Goal: Complete application form

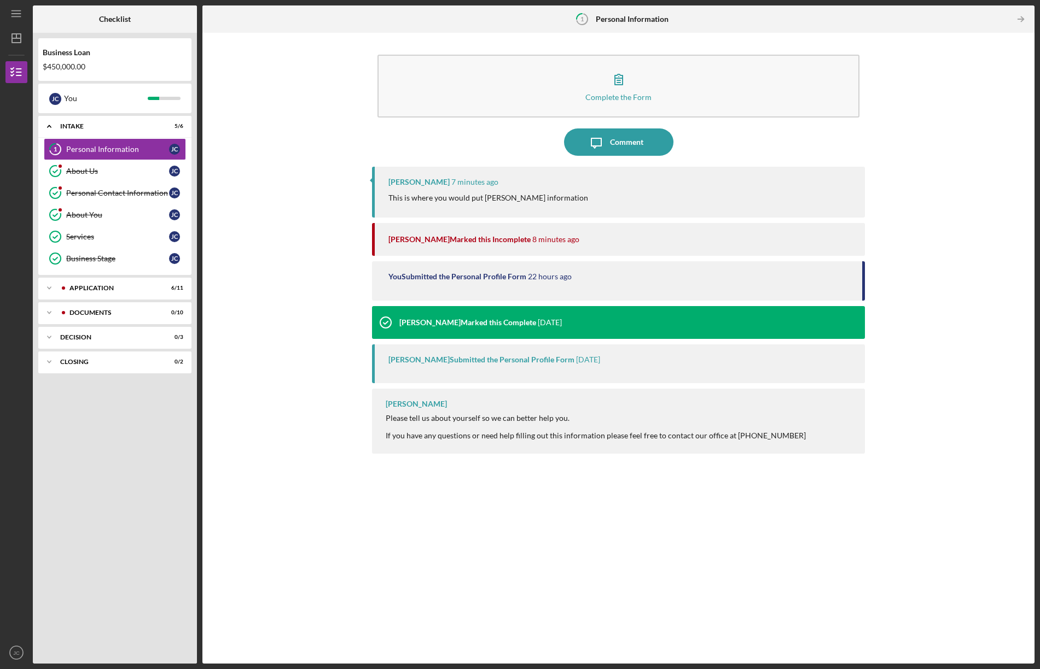
click at [648, 191] on div "Christine Haling 7 minutes ago This is where you would put Todd's information" at bounding box center [618, 192] width 493 height 51
click at [90, 145] on div "Personal Information" at bounding box center [117, 149] width 103 height 9
click at [100, 147] on div "Personal Information" at bounding box center [117, 149] width 103 height 9
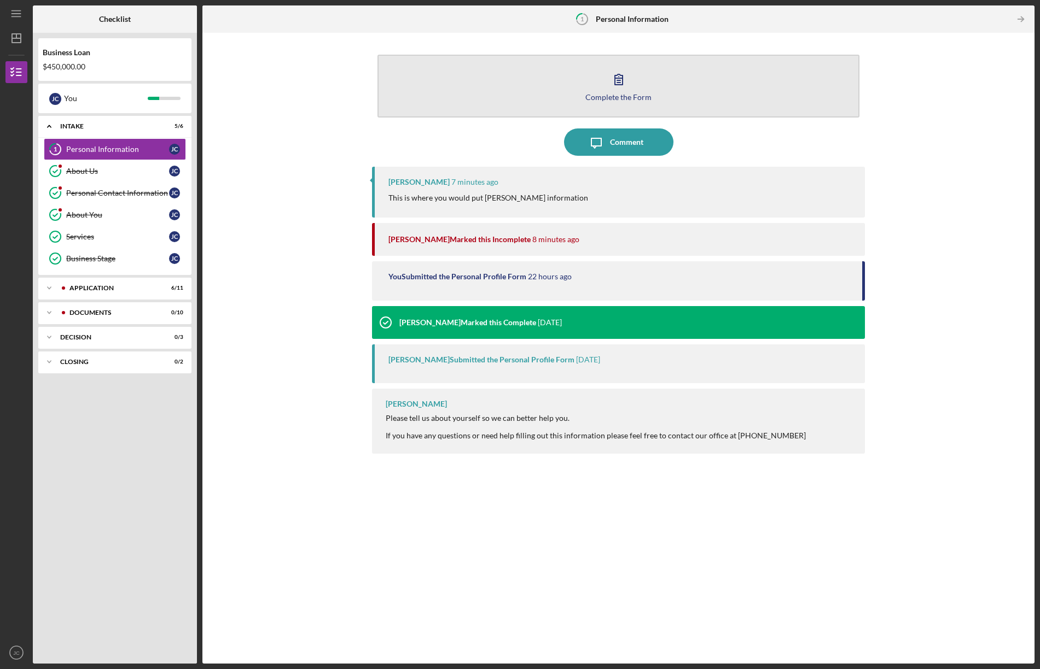
click at [641, 81] on button "Complete the Form Form" at bounding box center [618, 86] width 482 height 63
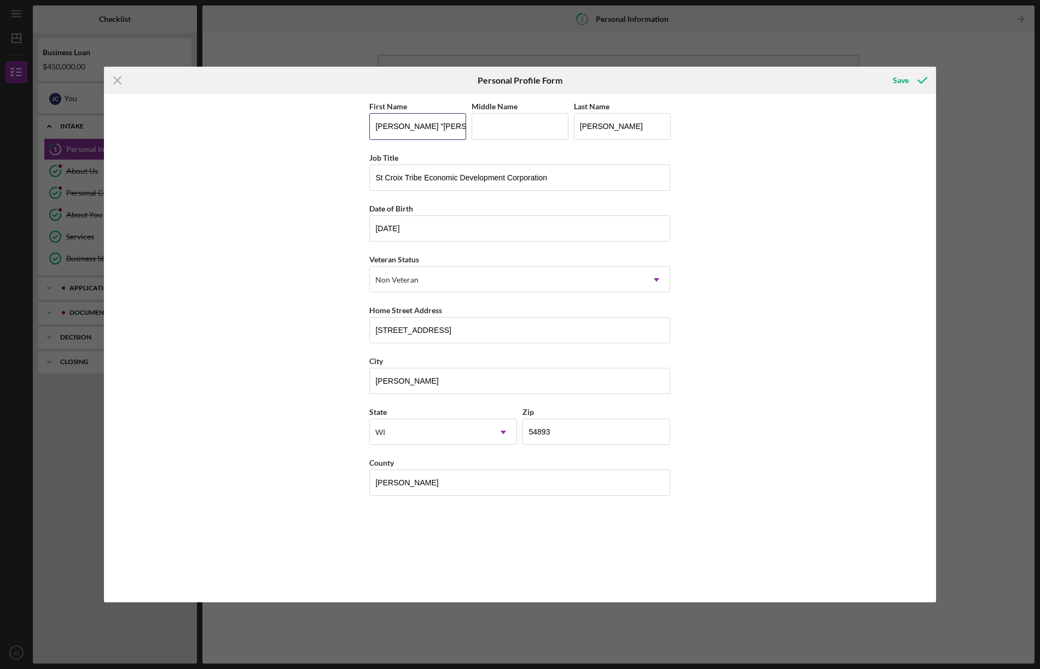
drag, startPoint x: 440, startPoint y: 126, endPoint x: 337, endPoint y: 124, distance: 102.9
drag, startPoint x: 434, startPoint y: 125, endPoint x: 375, endPoint y: 126, distance: 59.1
click at [375, 126] on input "Juanita "Judie"" at bounding box center [417, 126] width 97 height 26
type input "Todd"
type input "Stanley"
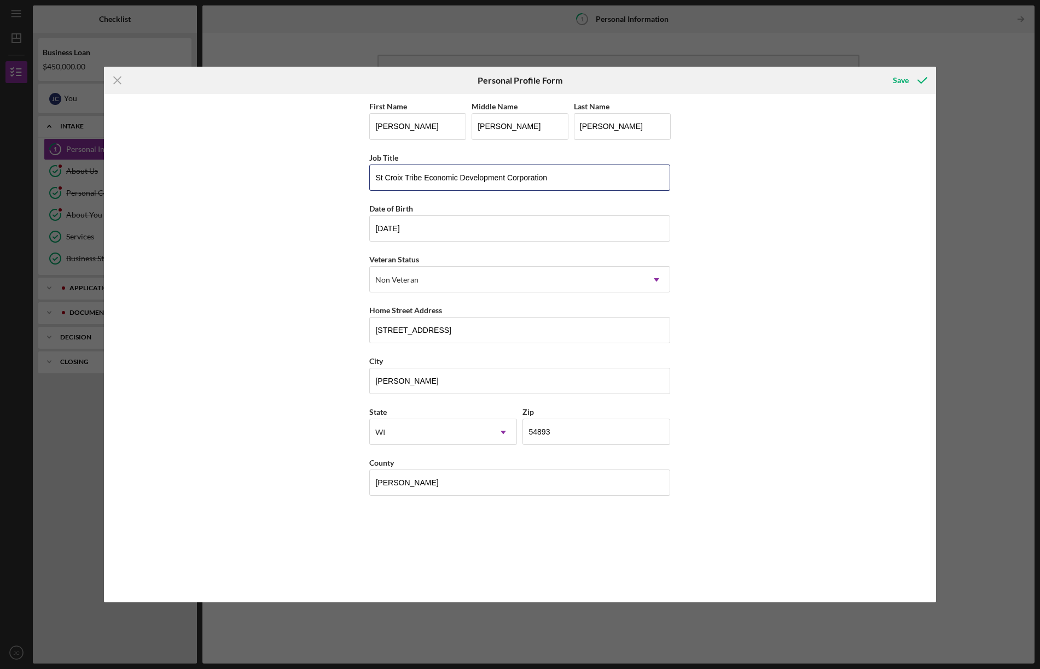
drag, startPoint x: 600, startPoint y: 180, endPoint x: 361, endPoint y: 176, distance: 239.1
type input "O"
type input "Owner/operator Images in Nature LLC, dba Images in Nature Gallery"
drag, startPoint x: 420, startPoint y: 228, endPoint x: 372, endPoint y: 228, distance: 47.6
click at [418, 229] on input "11/3d/yyyy" at bounding box center [519, 229] width 301 height 26
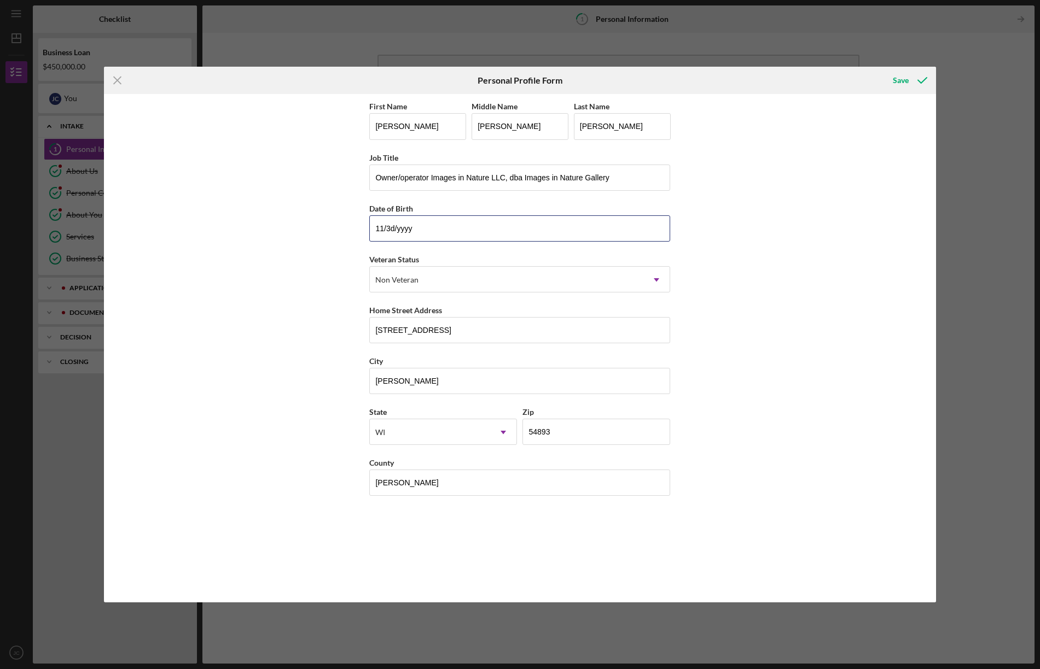
drag, startPoint x: 418, startPoint y: 229, endPoint x: 350, endPoint y: 227, distance: 67.9
click at [350, 227] on div "First Name Todd Middle Name Stanley Last Name Cutler Job Title Owner/operator I…" at bounding box center [520, 348] width 832 height 508
type input "02/19/1973"
click at [448, 278] on div "Non Veteran" at bounding box center [506, 279] width 273 height 25
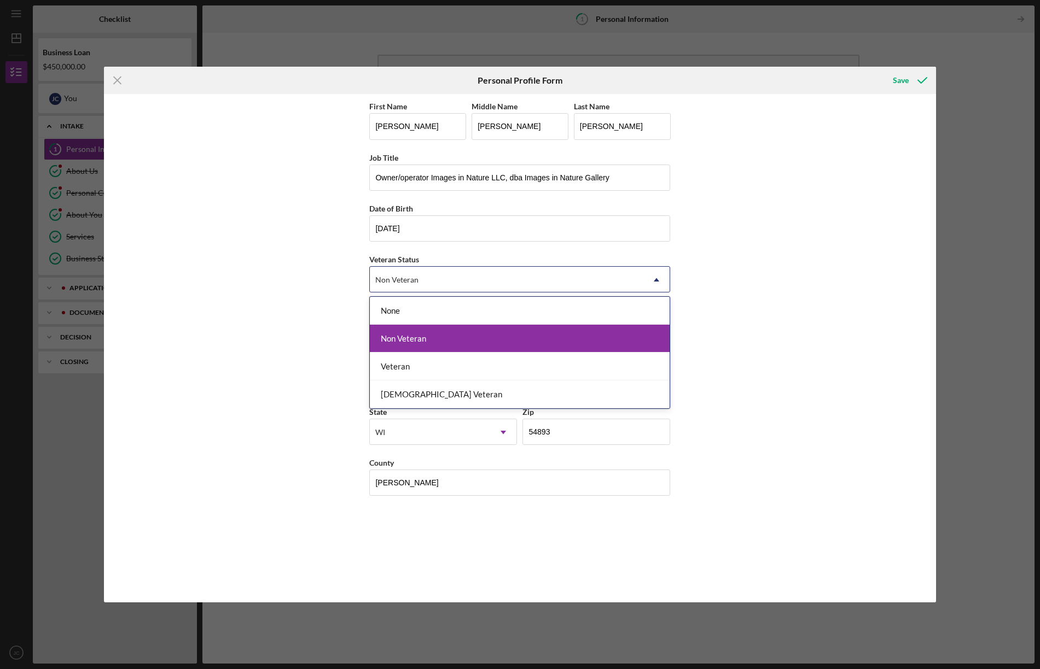
click at [455, 339] on div "Non Veteran" at bounding box center [520, 339] width 300 height 28
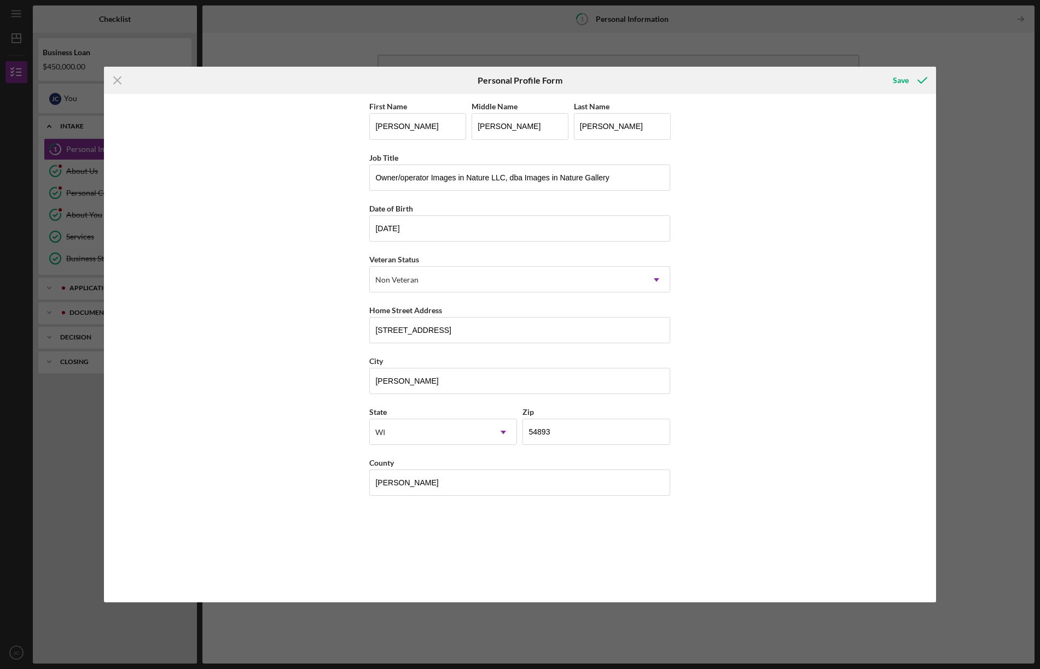
click at [738, 362] on div "First Name Todd Middle Name Stanley Last Name Cutler Job Title Owner/operator I…" at bounding box center [520, 348] width 832 height 508
click at [392, 330] on input "5879 State Road 70" at bounding box center [519, 330] width 301 height 26
type input "5878 State Road 70"
click at [901, 80] on div "Save" at bounding box center [901, 80] width 16 height 22
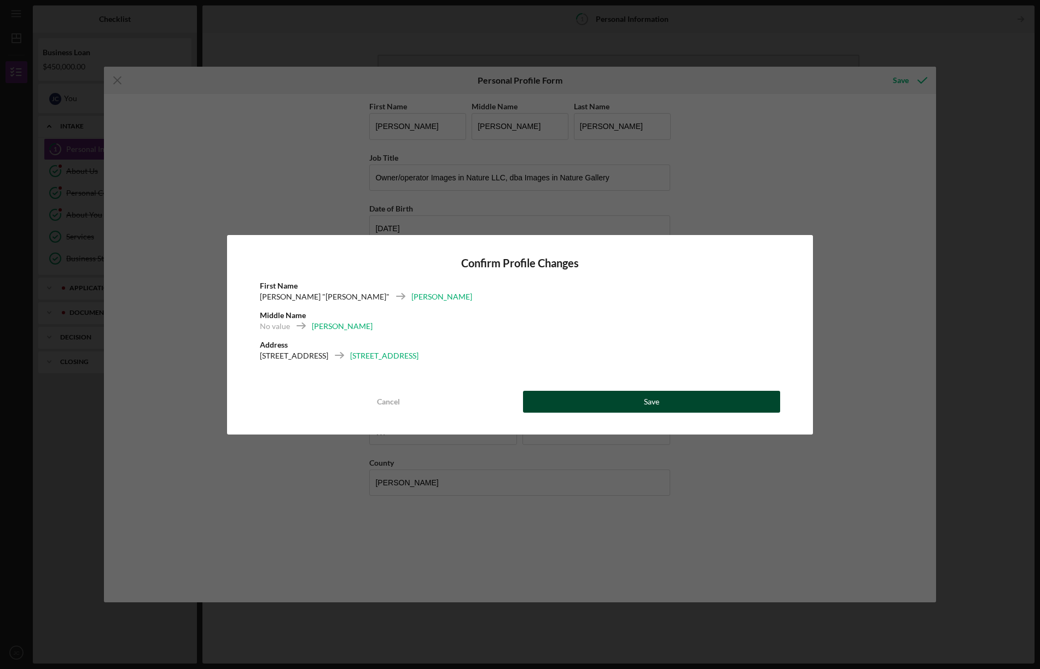
click at [651, 399] on div "Save" at bounding box center [651, 402] width 15 height 22
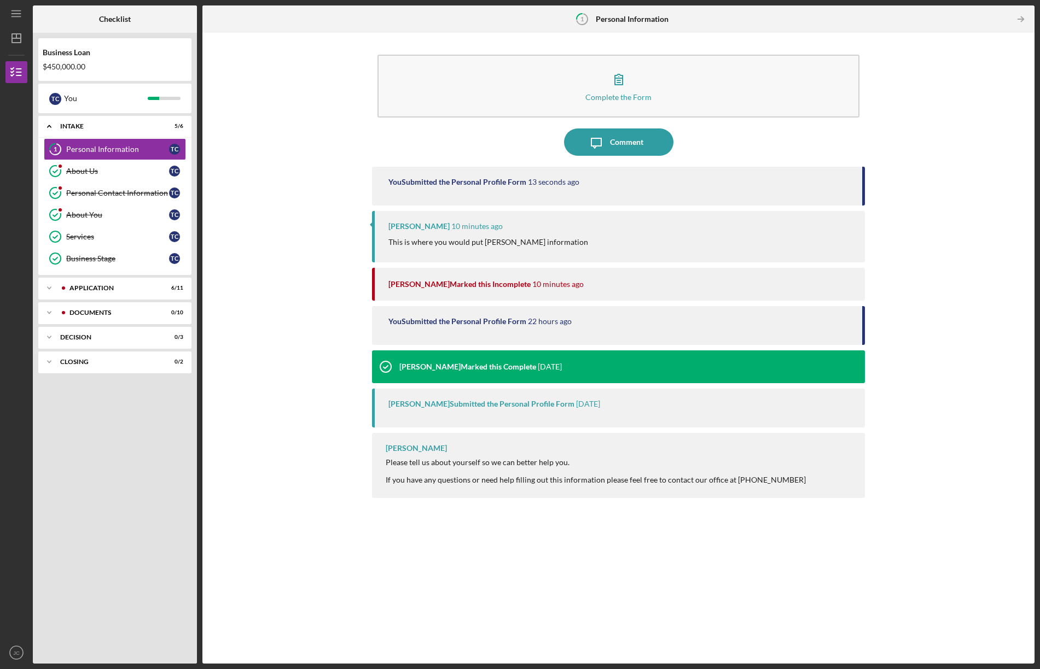
click at [237, 152] on div "Complete the Form Form Icon/Message Comment You Submitted the Personal Profile …" at bounding box center [618, 348] width 821 height 620
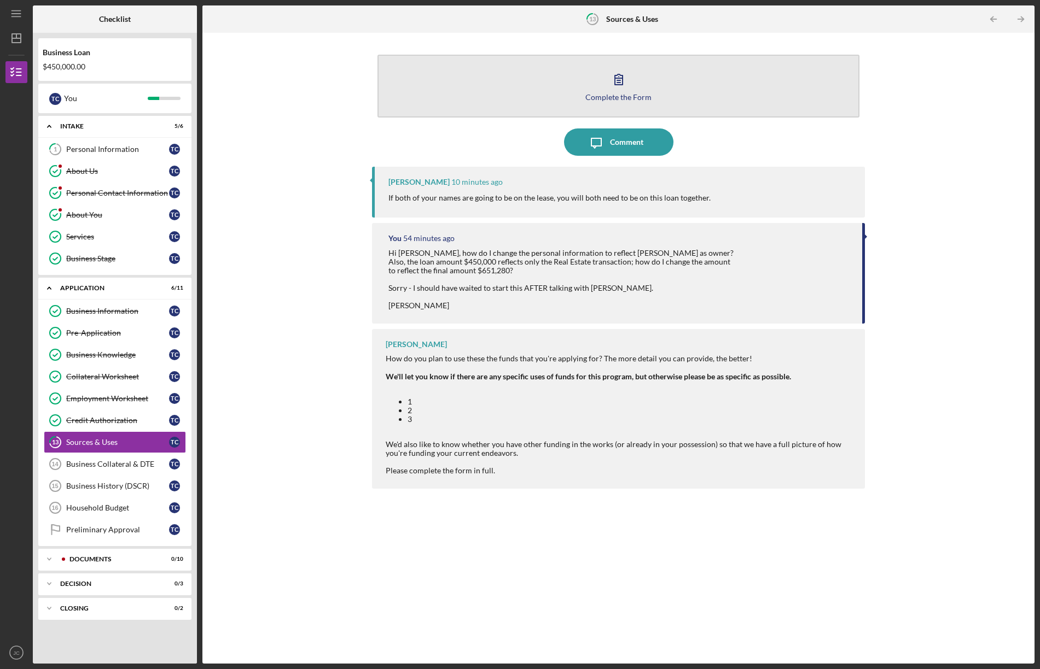
click at [620, 93] on div "Complete the Form" at bounding box center [618, 97] width 66 height 8
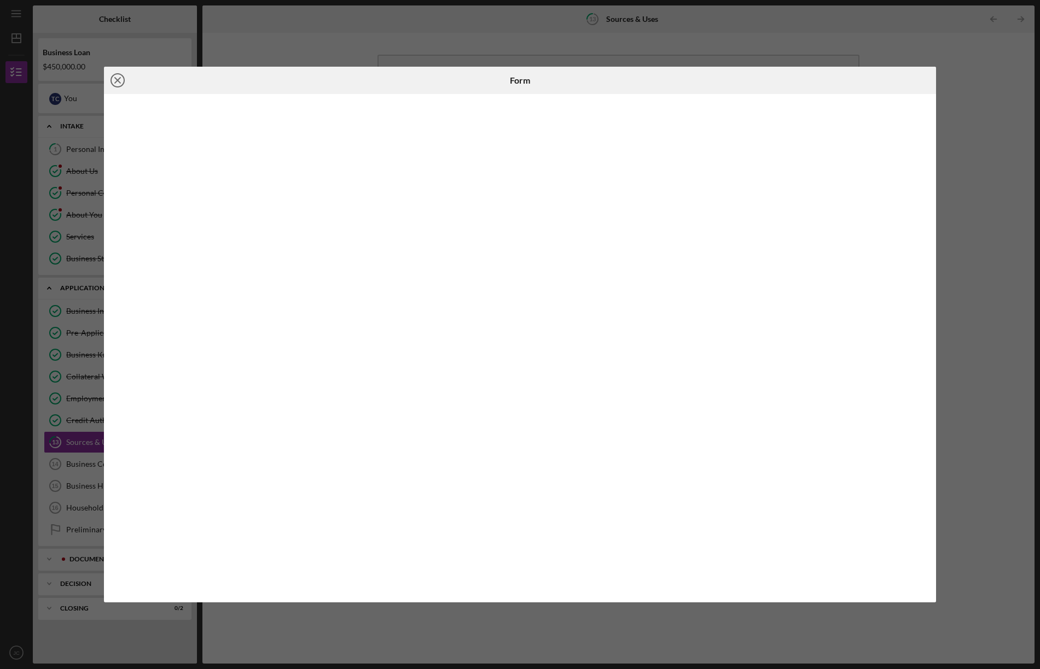
click at [115, 77] on icon "Icon/Close" at bounding box center [117, 80] width 27 height 27
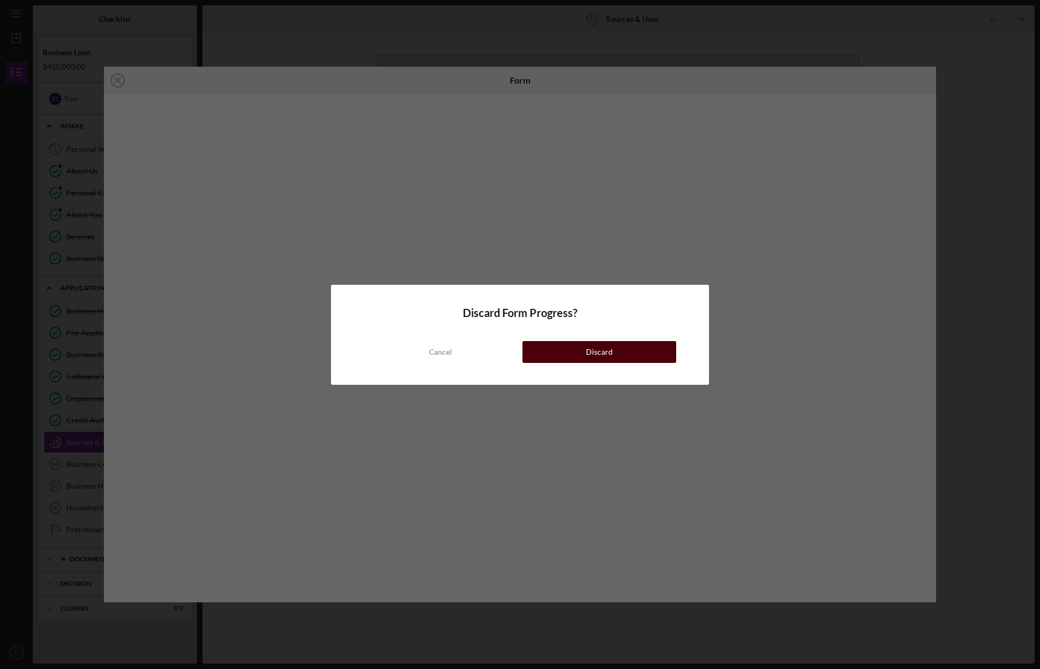
click at [616, 351] on button "Discard" at bounding box center [598, 352] width 153 height 22
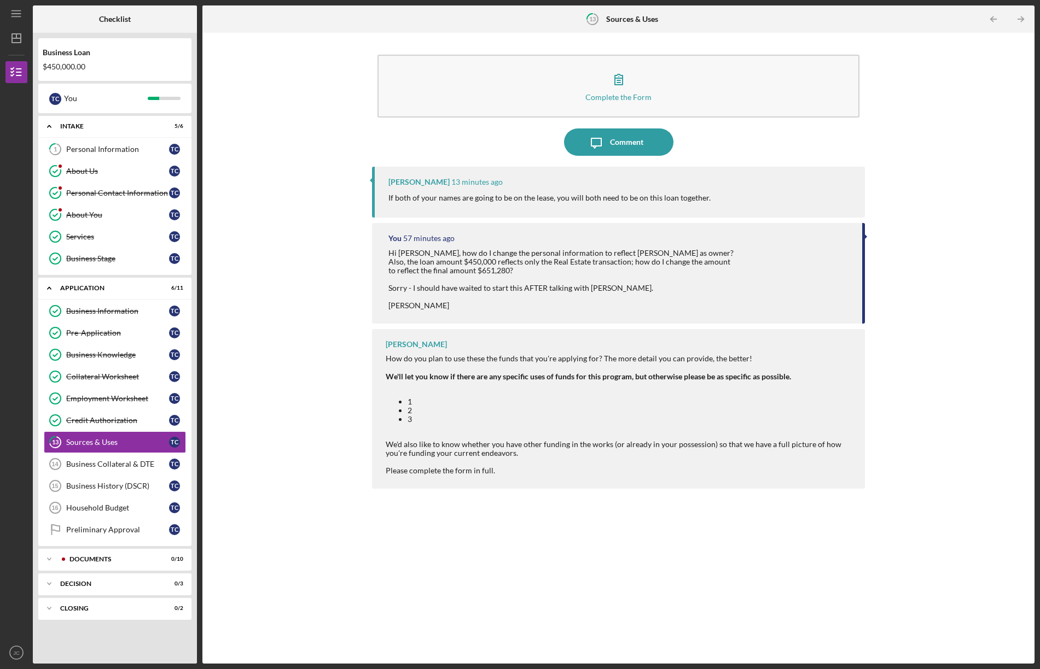
click at [50, 62] on div "$450,000.00" at bounding box center [115, 66] width 144 height 9
click at [112, 56] on div "Business Loan" at bounding box center [115, 52] width 144 height 9
click at [106, 167] on div "About Us" at bounding box center [117, 171] width 103 height 9
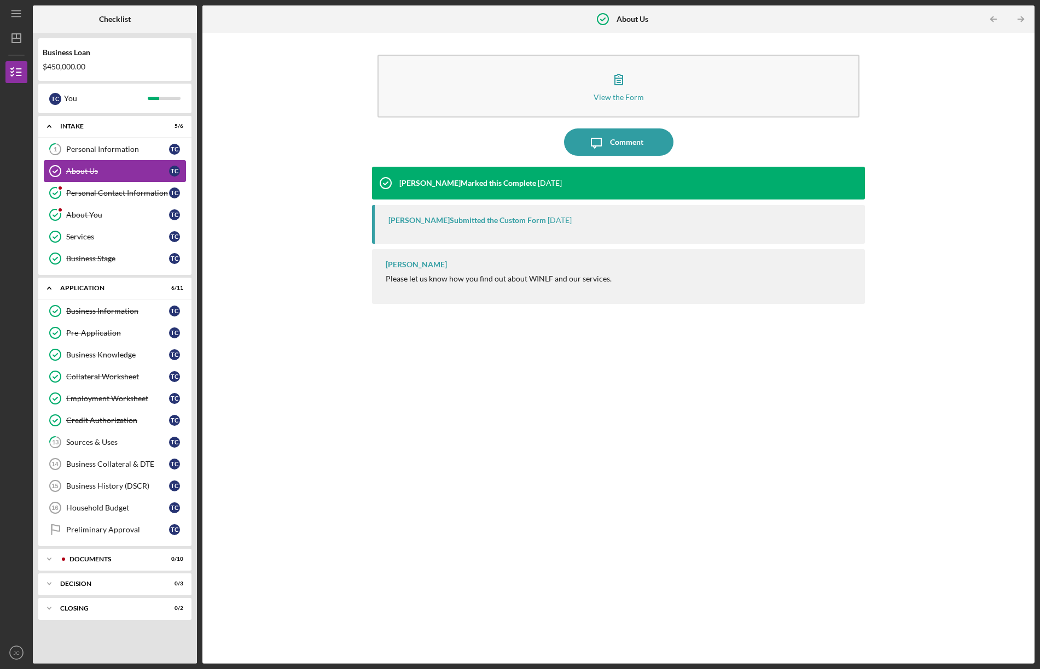
click at [104, 166] on link "About Us About Us T C" at bounding box center [115, 171] width 142 height 22
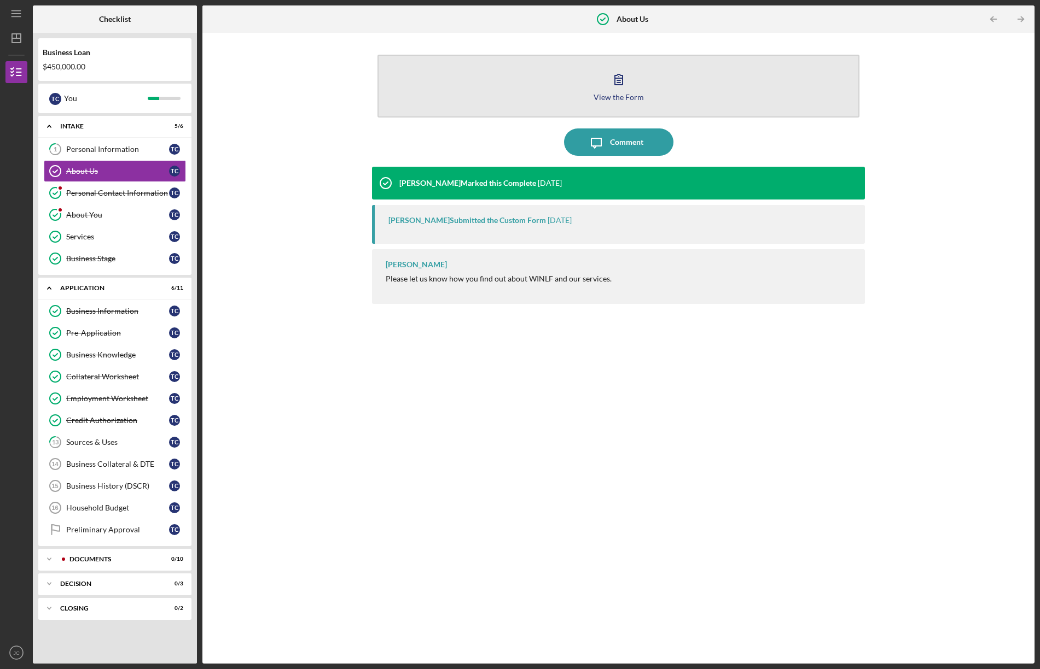
click at [666, 95] on button "View the Form Form" at bounding box center [618, 86] width 482 height 63
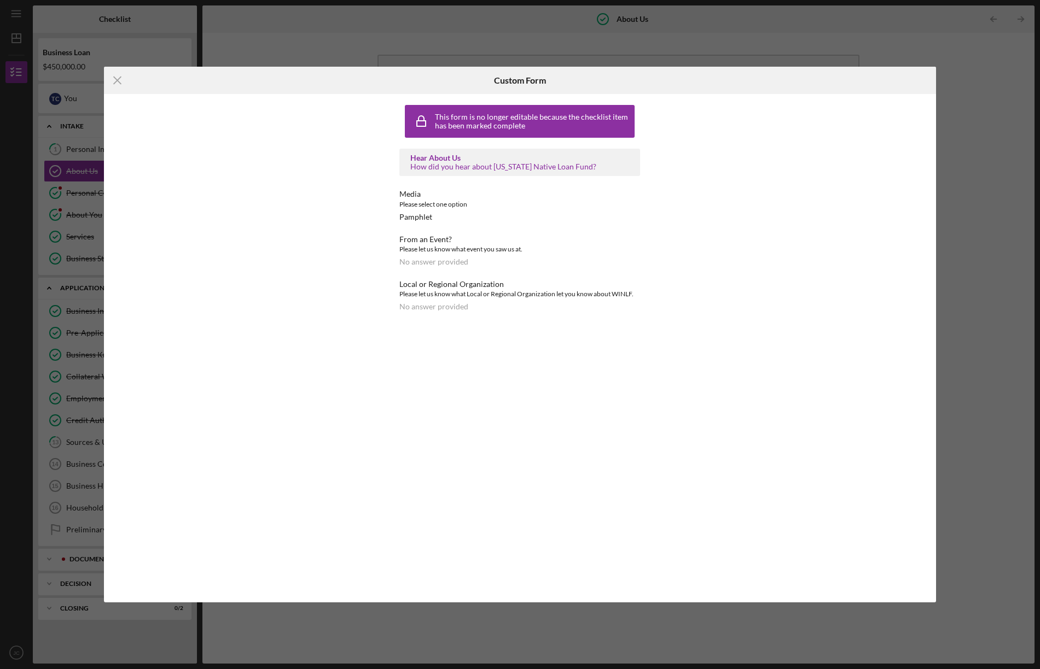
click at [119, 77] on icon "Icon/Menu Close" at bounding box center [117, 80] width 27 height 27
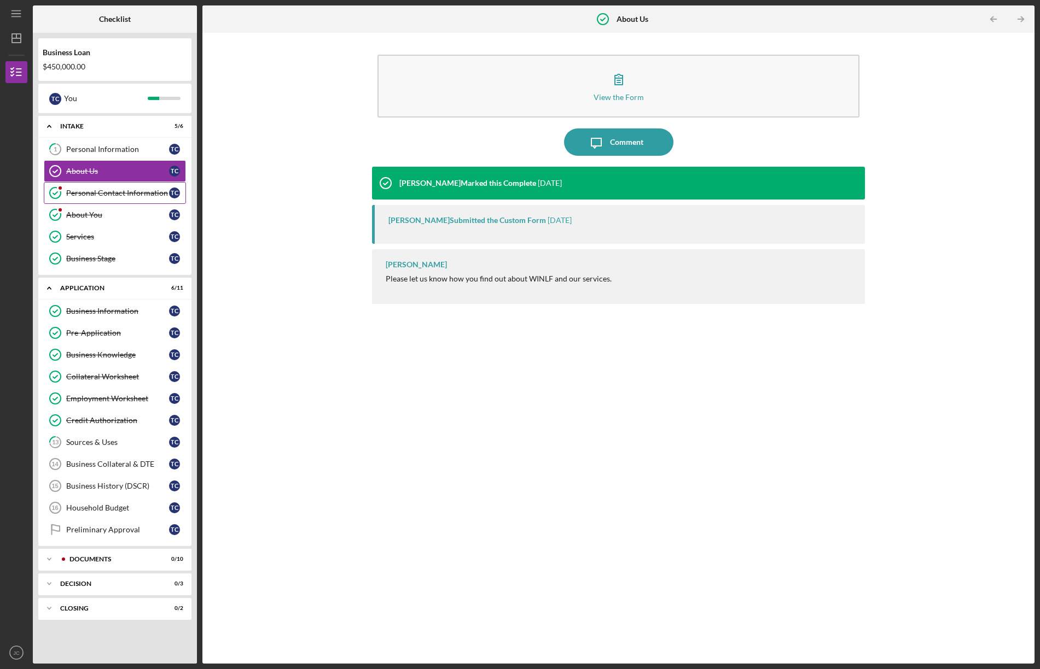
click at [100, 193] on div "Personal Contact Information" at bounding box center [117, 193] width 103 height 9
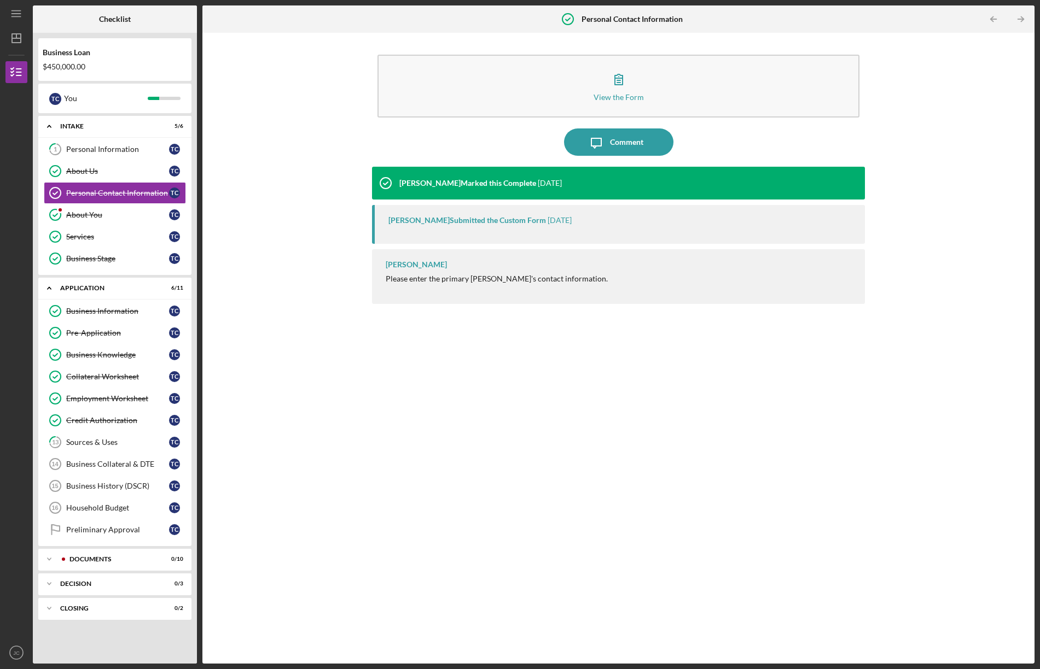
click at [222, 196] on div "View the Form Form Icon/Message Comment Janice StGermaine Marked this Complete …" at bounding box center [618, 348] width 821 height 620
click at [137, 190] on div "Personal Contact Information" at bounding box center [117, 193] width 103 height 9
click at [118, 214] on div "About You" at bounding box center [117, 215] width 103 height 9
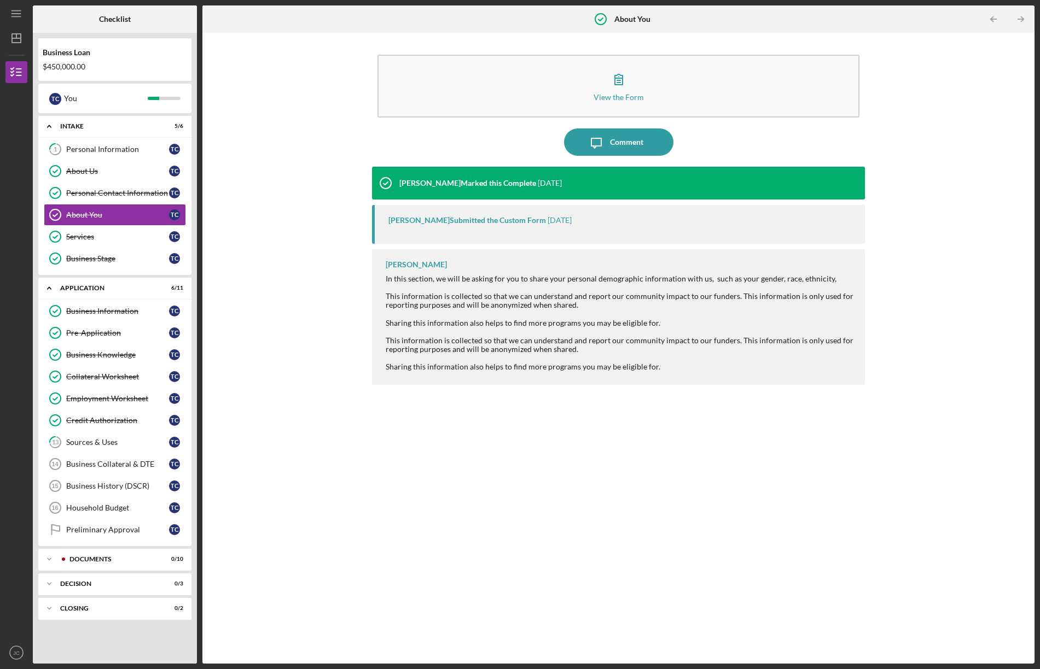
click at [223, 316] on div "View the Form Form Icon/Message Comment Janice StGermaine Marked this Complete …" at bounding box center [618, 348] width 821 height 620
click at [84, 235] on div "Services" at bounding box center [117, 236] width 103 height 9
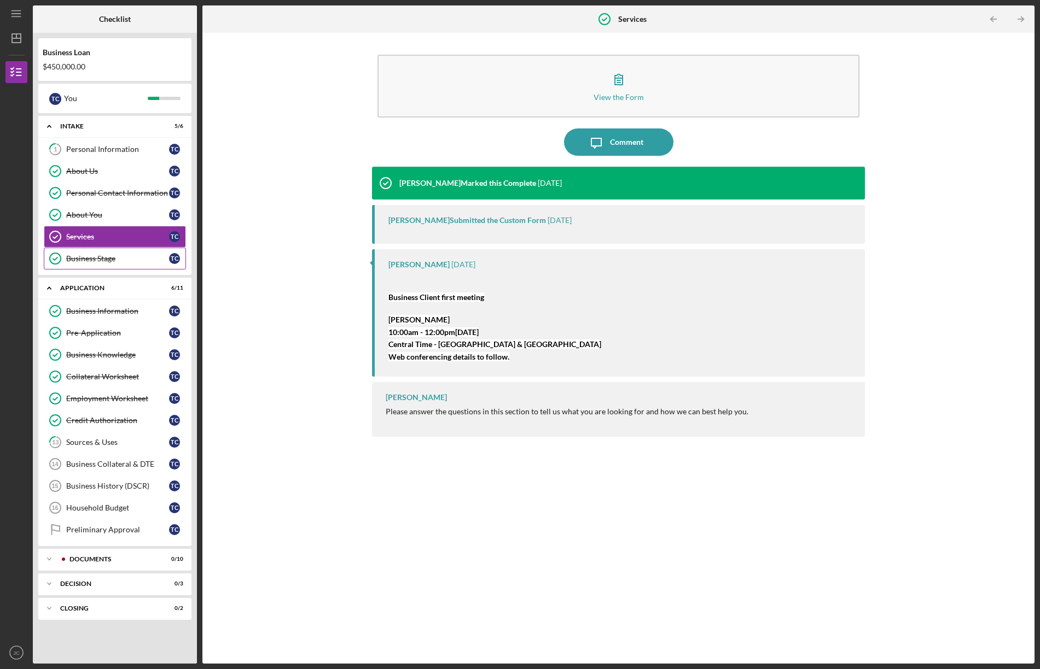
click at [69, 257] on div "Business Stage" at bounding box center [117, 258] width 103 height 9
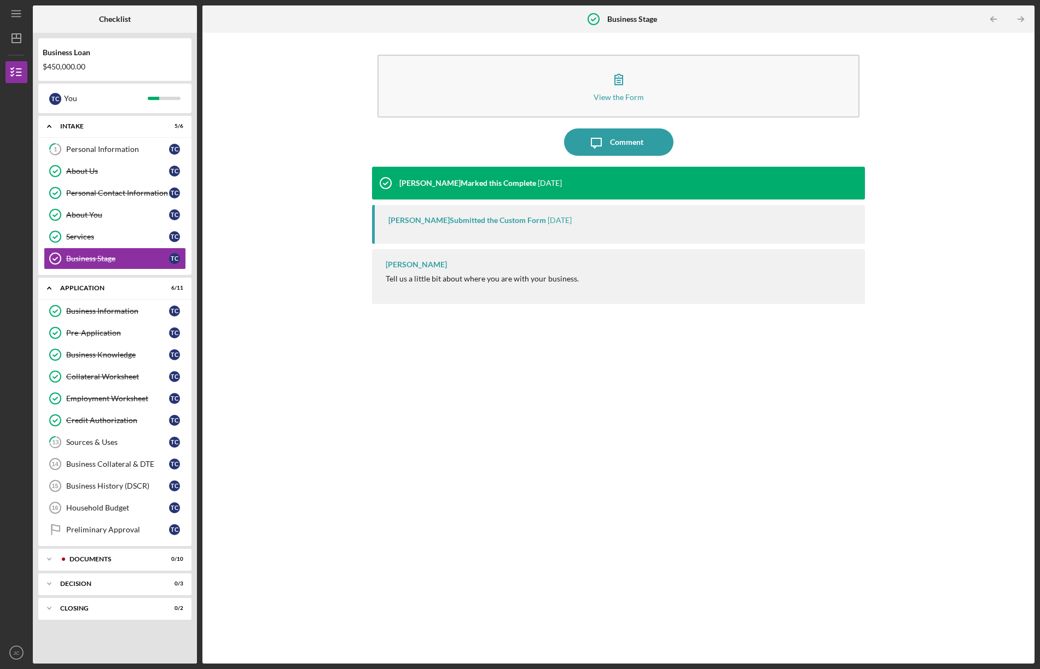
click at [216, 336] on div "View the Form Form Icon/Message Comment Janice StGermaine Marked this Complete …" at bounding box center [618, 348] width 821 height 620
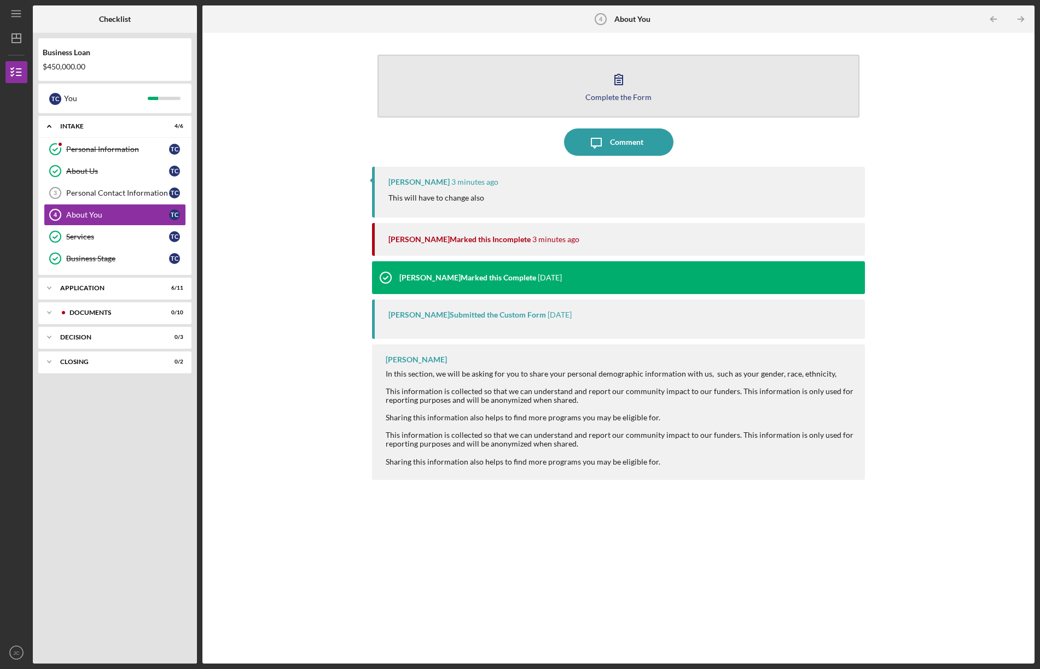
click at [611, 83] on icon "button" at bounding box center [618, 79] width 27 height 27
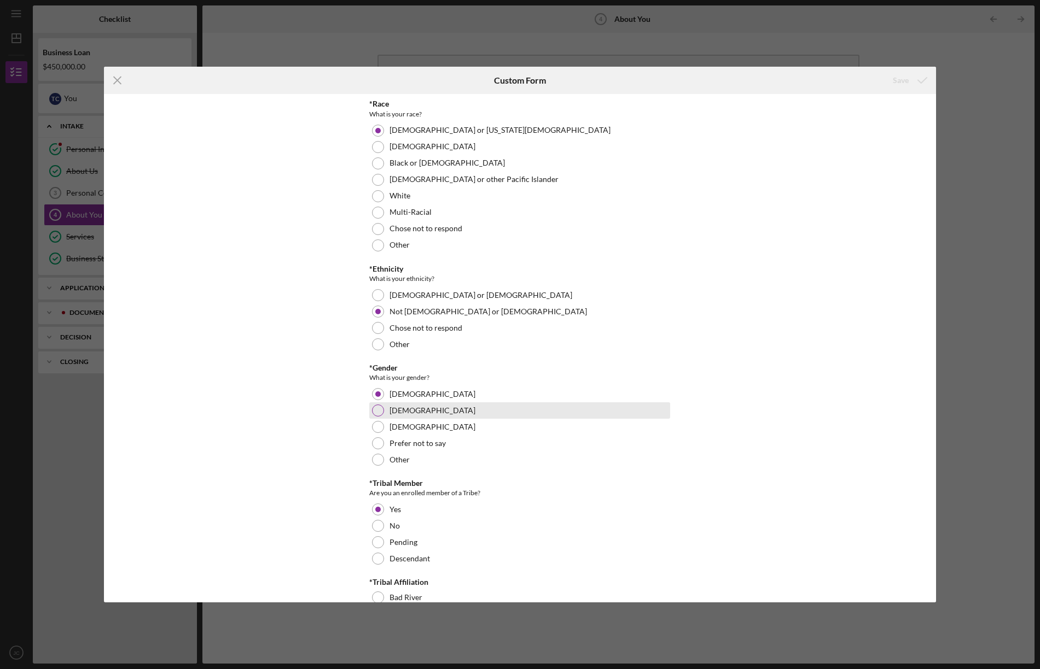
click at [377, 409] on div at bounding box center [378, 411] width 12 height 12
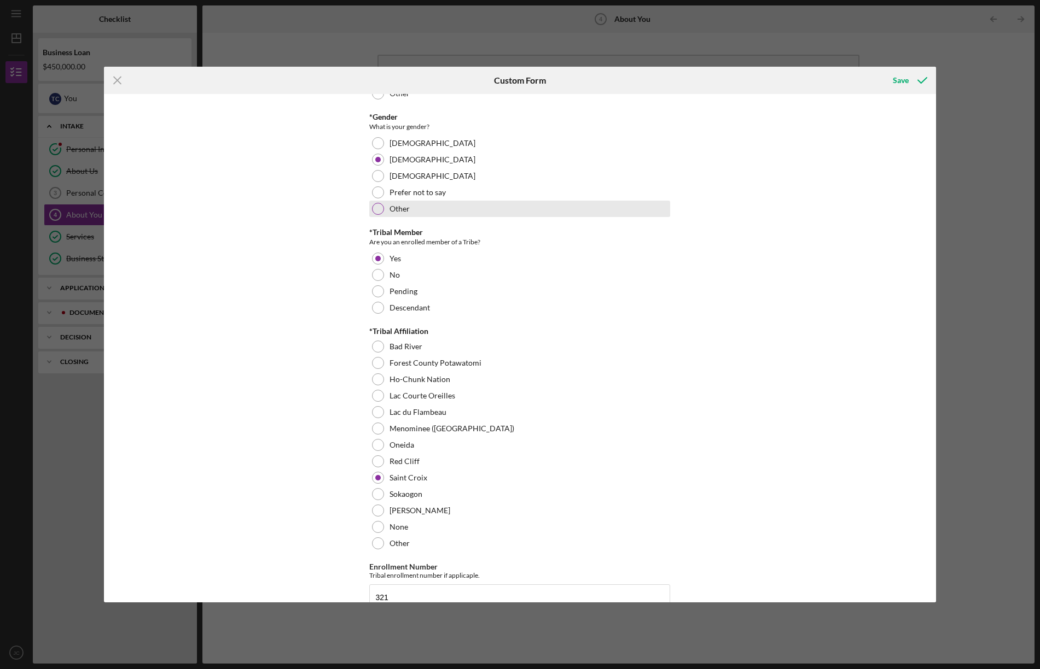
scroll to position [252, 0]
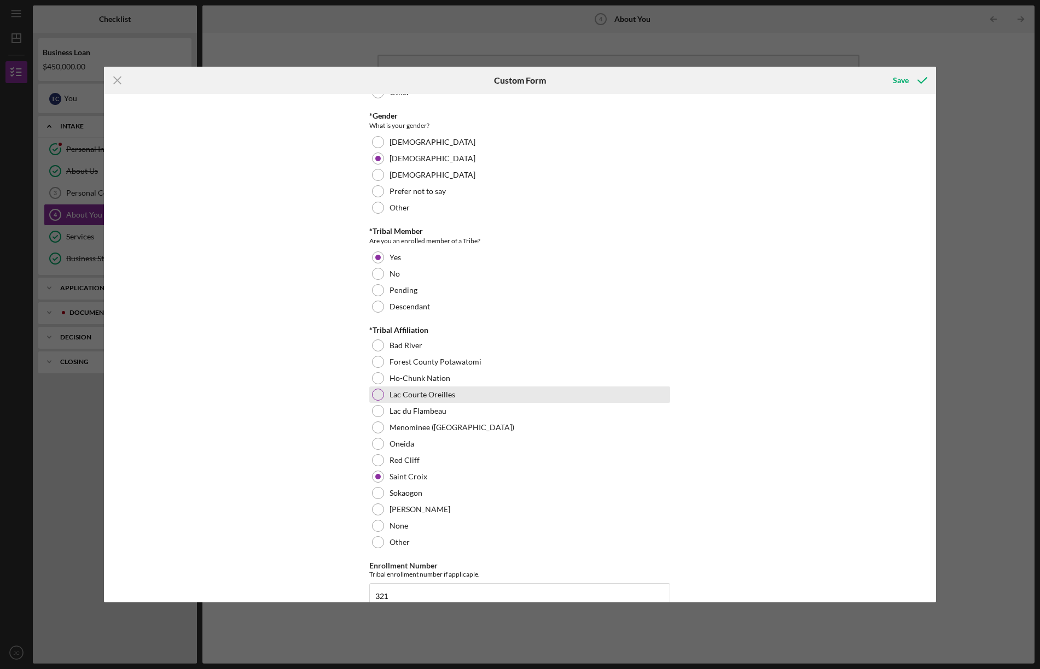
click at [376, 394] on div at bounding box center [378, 395] width 12 height 12
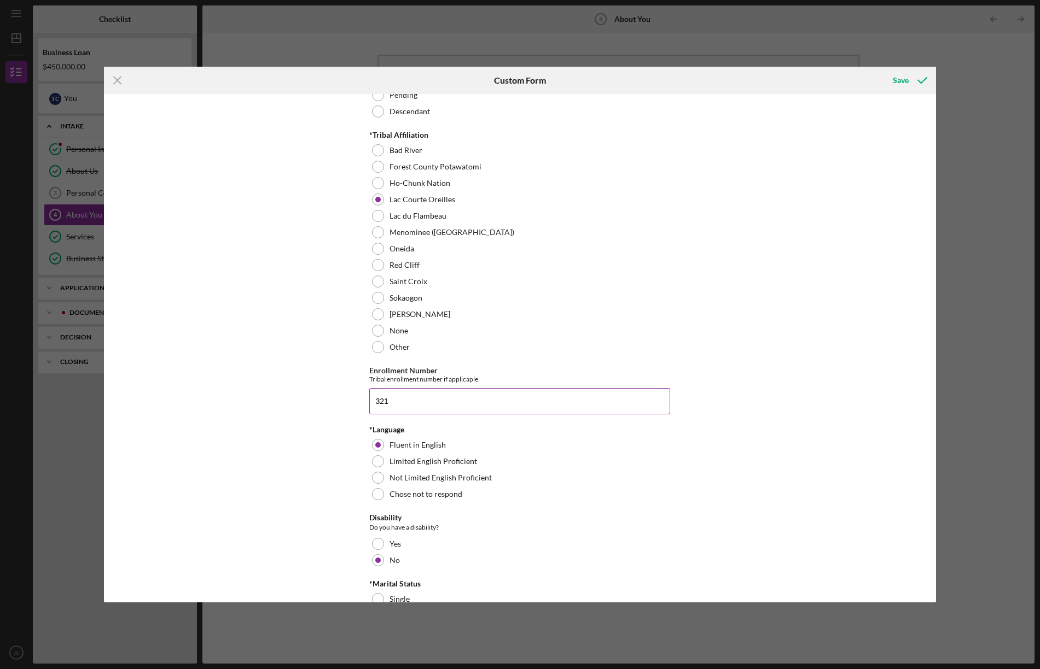
scroll to position [449, 0]
click at [405, 401] on input "321" at bounding box center [519, 400] width 301 height 26
drag, startPoint x: 411, startPoint y: 400, endPoint x: 308, endPoint y: 398, distance: 102.9
click at [308, 398] on div "*Race What is your race? American Indian or Alaska Native Asian Black or Africa…" at bounding box center [520, 348] width 832 height 508
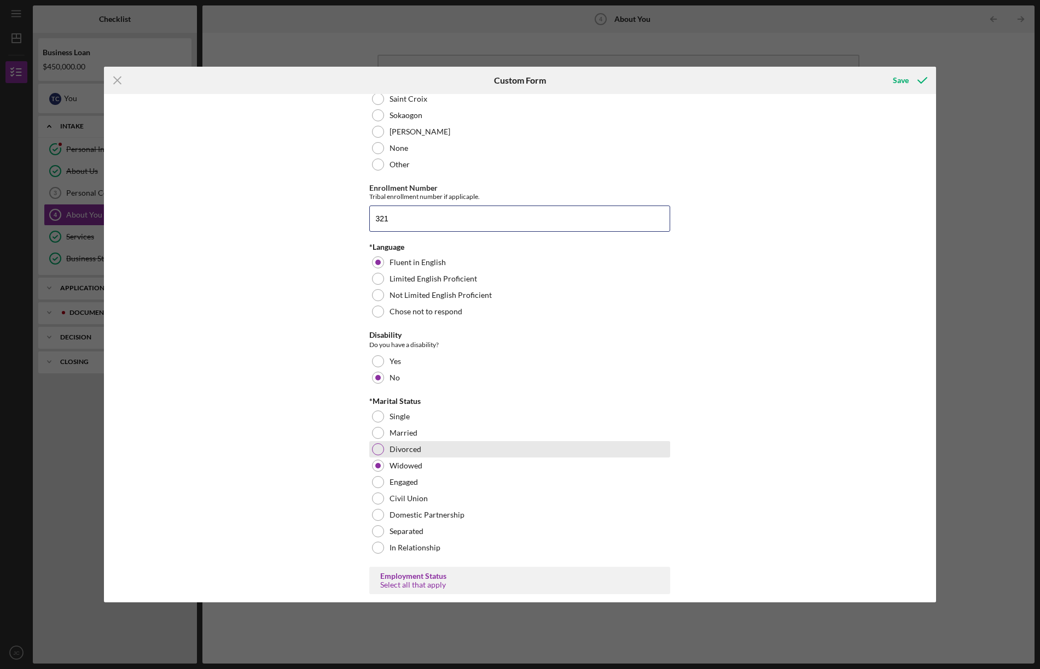
scroll to position [633, 0]
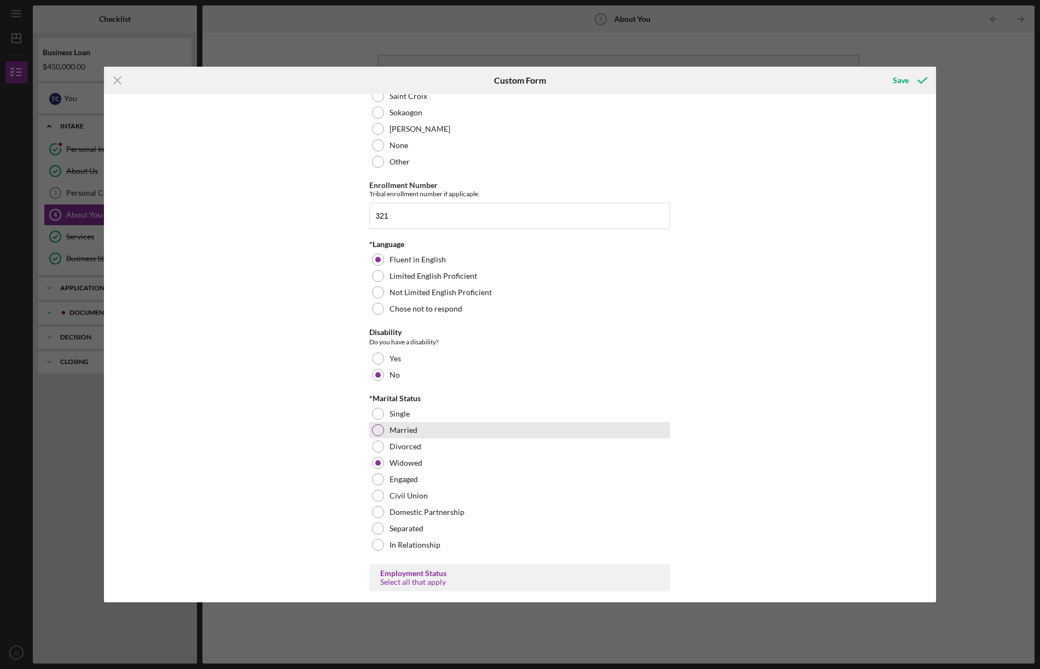
click at [379, 429] on div at bounding box center [378, 430] width 12 height 12
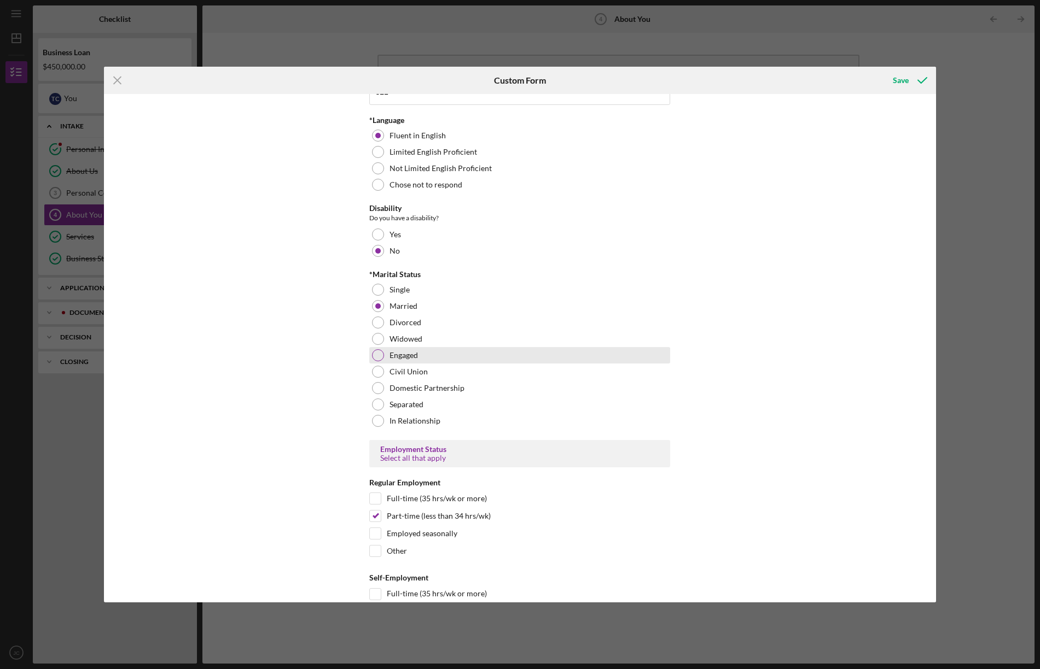
scroll to position [768, 0]
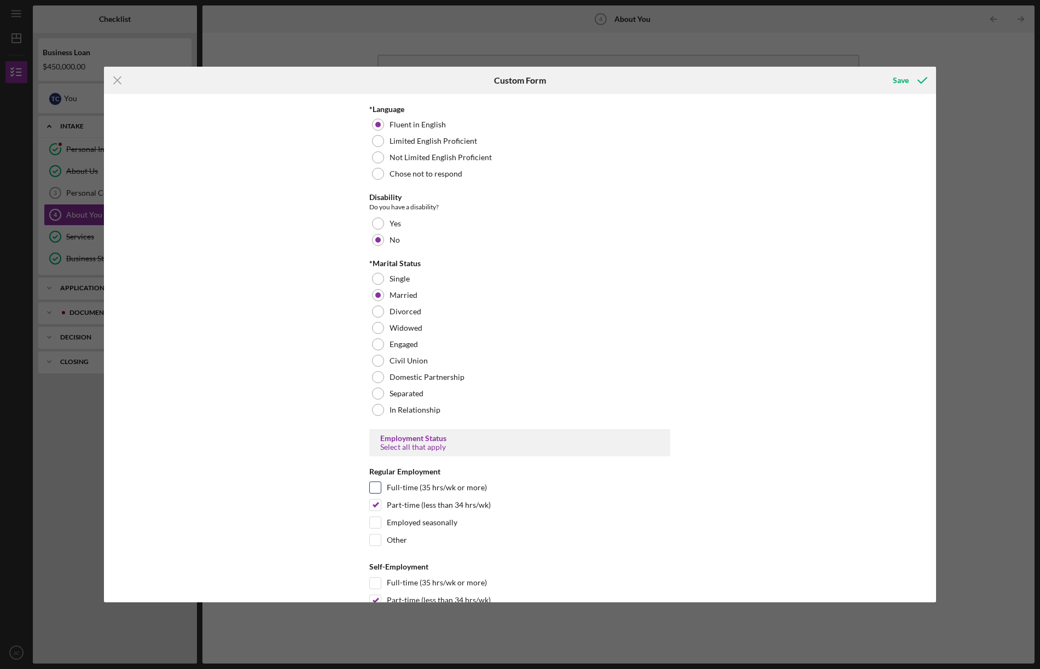
click at [375, 488] on input "Full-time (35 hrs/wk or more)" at bounding box center [375, 487] width 11 height 11
checkbox input "true"
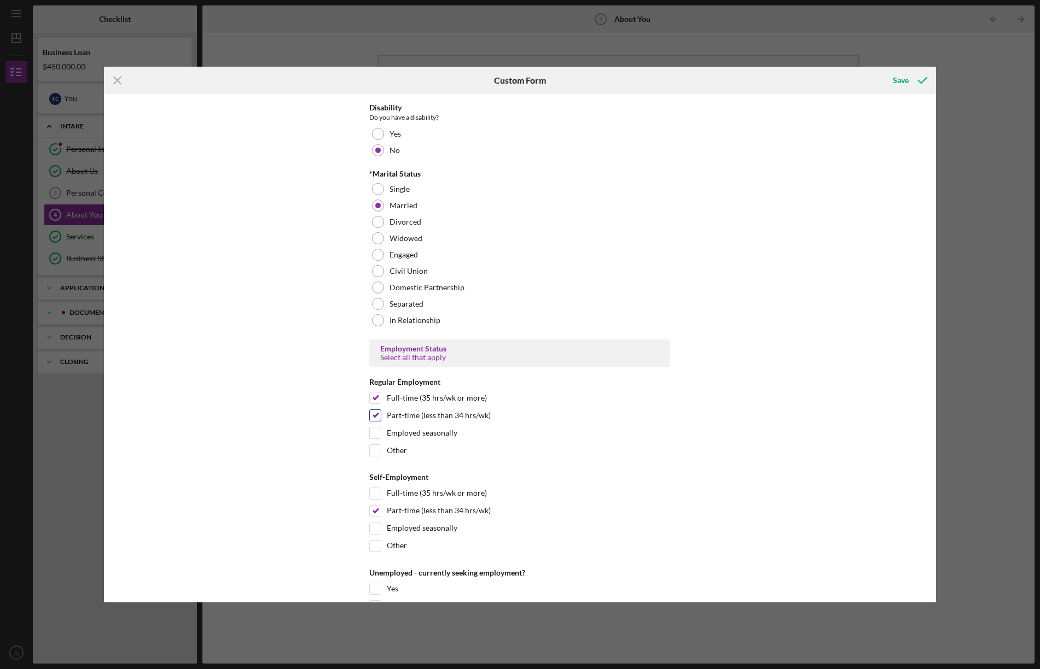
scroll to position [862, 0]
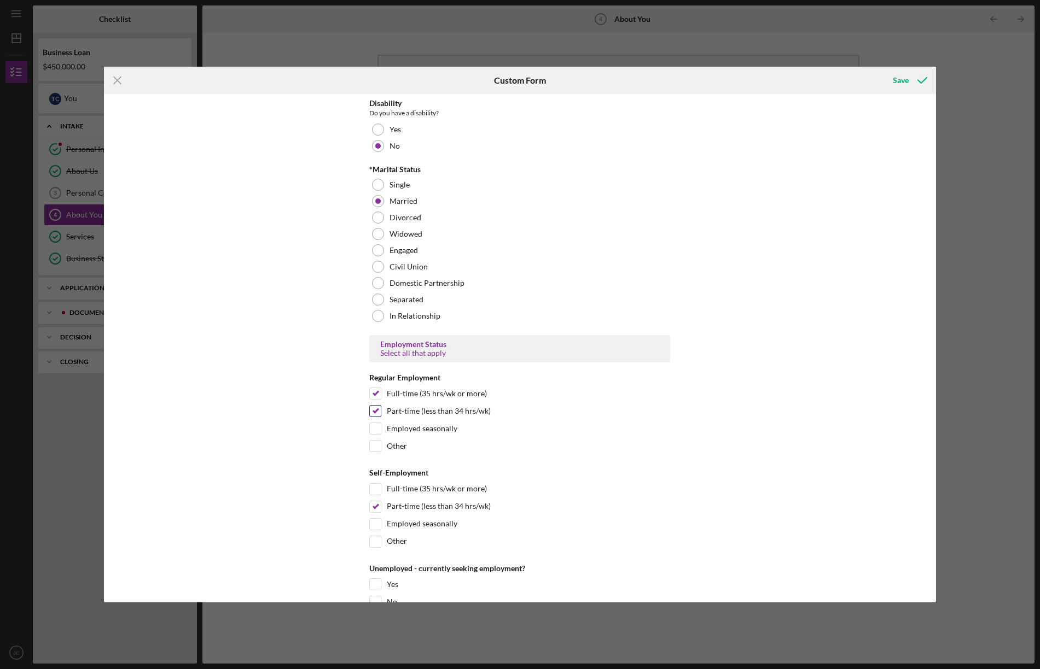
click at [374, 408] on input "Part-time (less than 34 hrs/wk)" at bounding box center [375, 411] width 11 height 11
checkbox input "false"
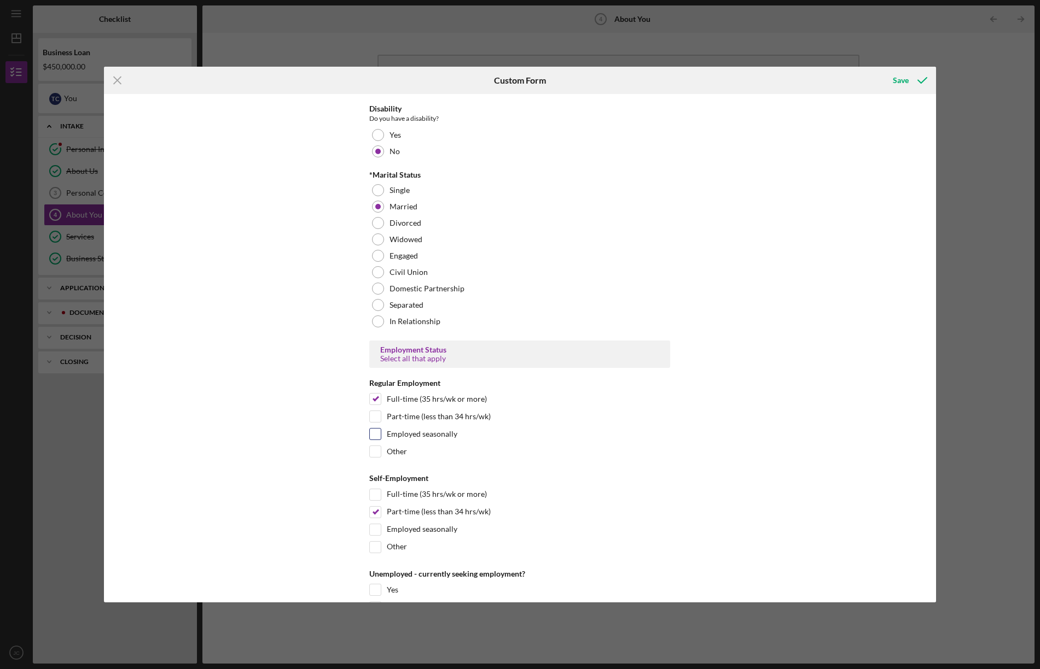
click at [526, 438] on div "Employed seasonally" at bounding box center [519, 437] width 301 height 18
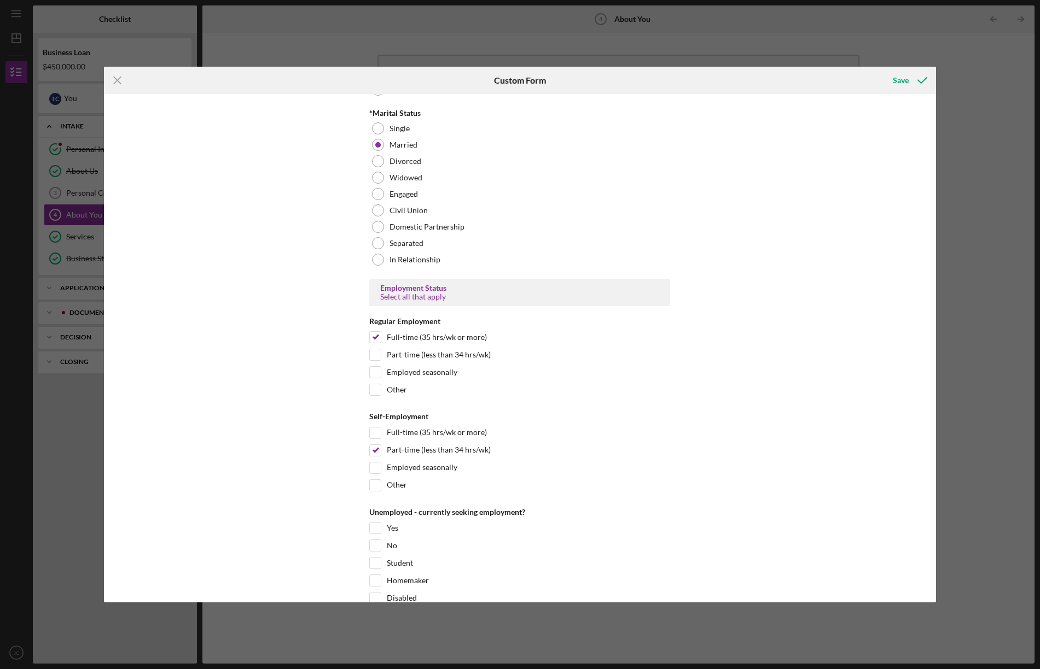
scroll to position [920, 0]
click at [374, 428] on div "Self-Employment Full-time (35 hrs/wk or more) Part-time (less than 34 hrs/wk) E…" at bounding box center [519, 457] width 301 height 84
click at [375, 432] on input "Full-time (35 hrs/wk or more)" at bounding box center [375, 431] width 11 height 11
checkbox input "true"
click at [375, 445] on input "Part-time (less than 34 hrs/wk)" at bounding box center [375, 449] width 11 height 11
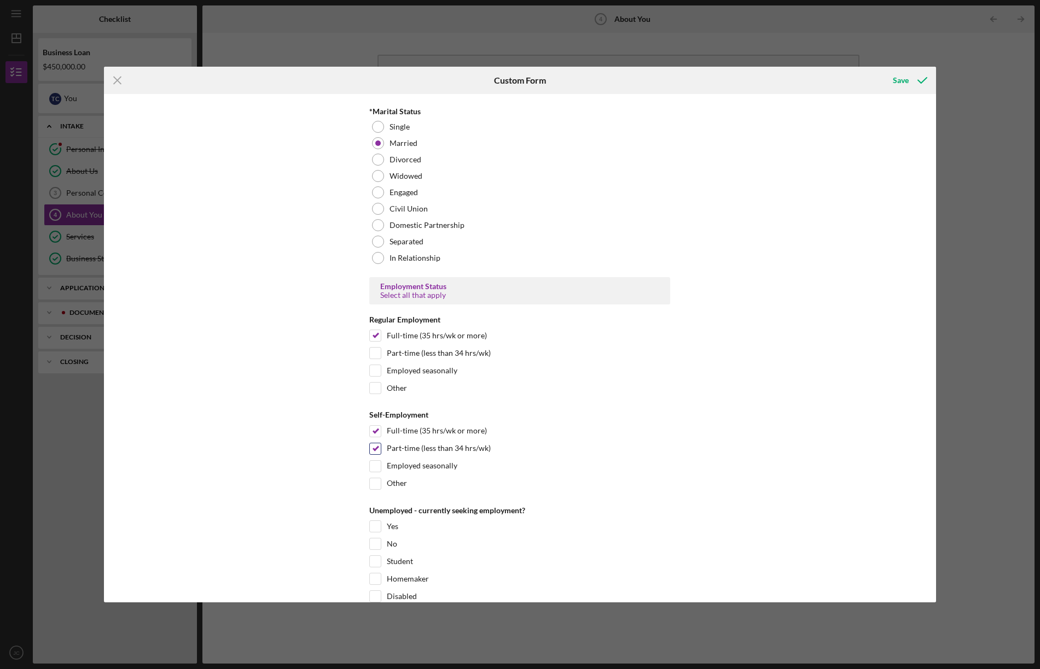
checkbox input "false"
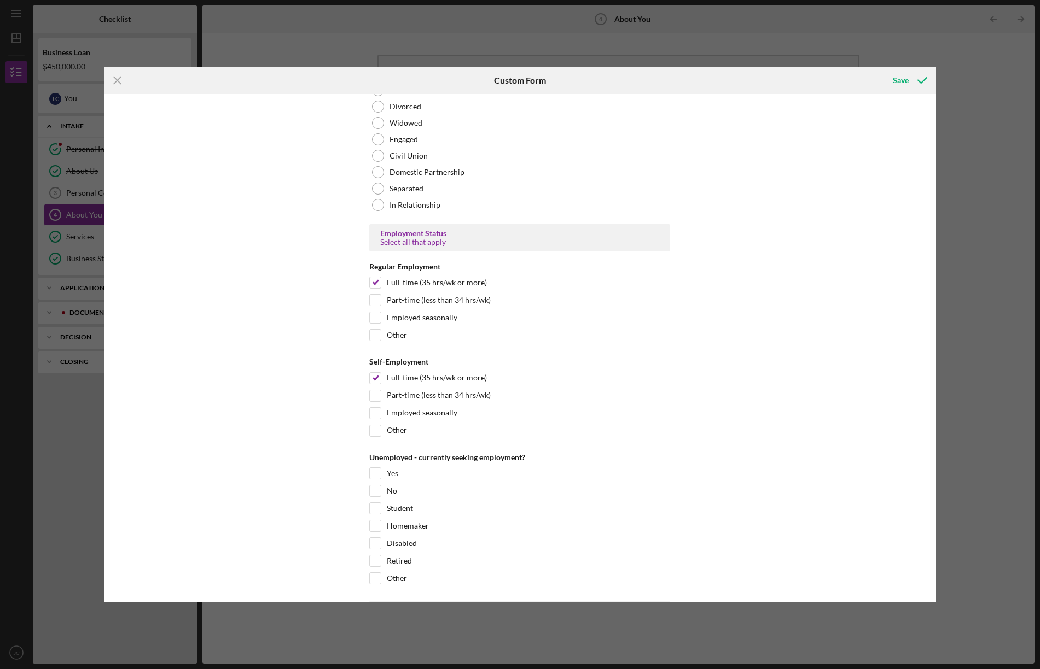
scroll to position [974, 0]
click at [377, 280] on input "Full-time (35 hrs/wk or more)" at bounding box center [375, 281] width 11 height 11
checkbox input "false"
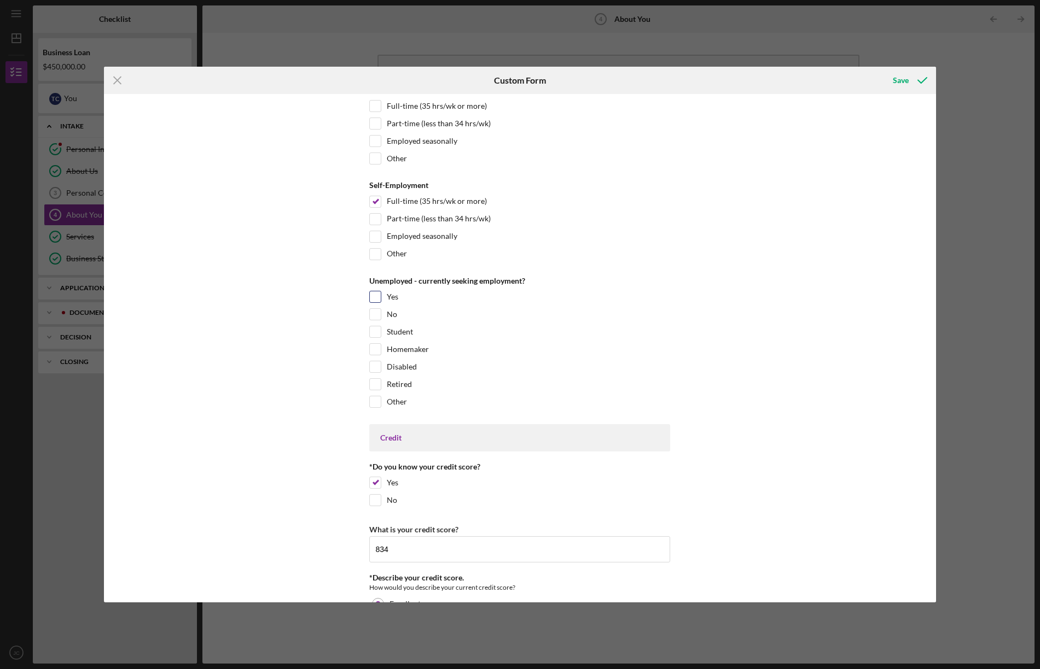
scroll to position [1157, 0]
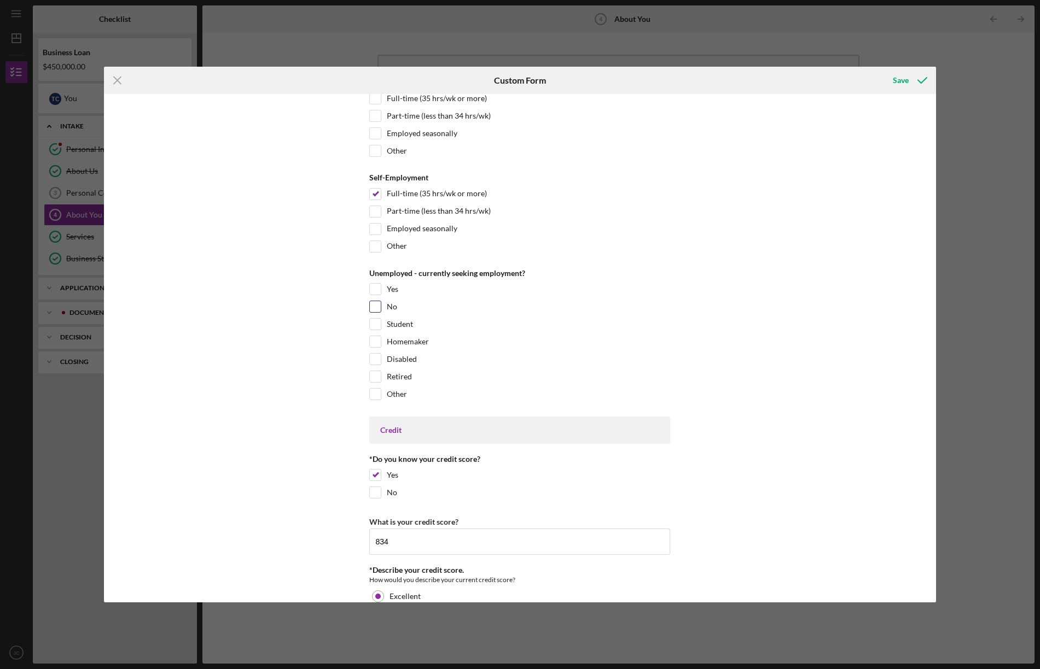
click at [376, 305] on input "No" at bounding box center [375, 306] width 11 height 11
checkbox input "true"
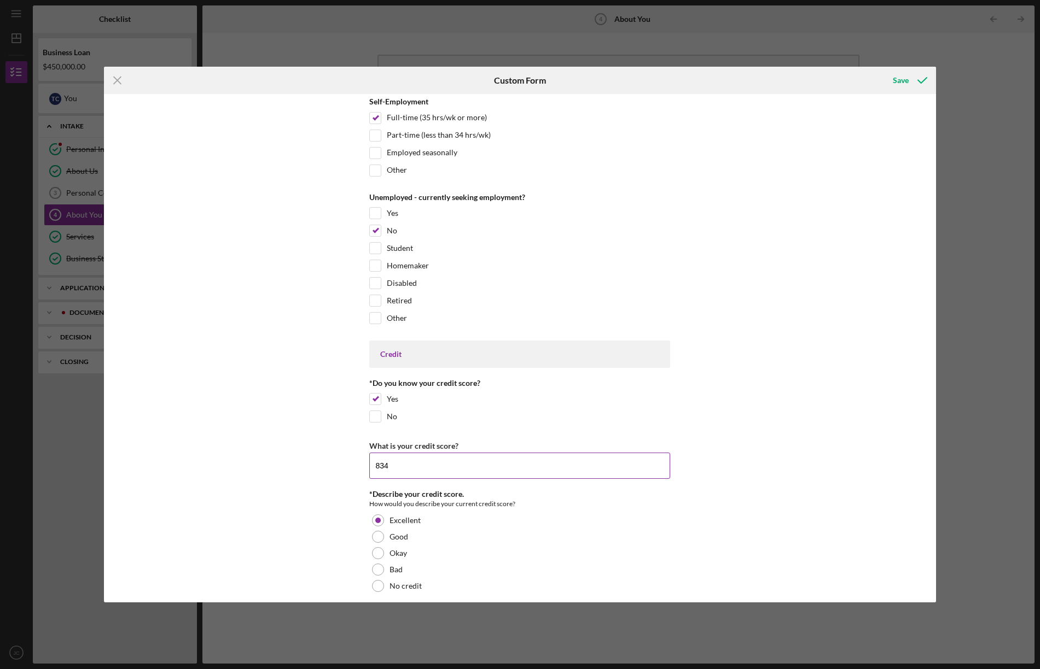
scroll to position [1237, 0]
drag, startPoint x: 388, startPoint y: 462, endPoint x: 349, endPoint y: 459, distance: 39.5
click at [349, 459] on div "*Race What is your race? American Indian or Alaska Native Asian Black or Africa…" at bounding box center [520, 348] width 832 height 508
type input "740"
drag, startPoint x: 378, startPoint y: 531, endPoint x: 490, endPoint y: 503, distance: 115.5
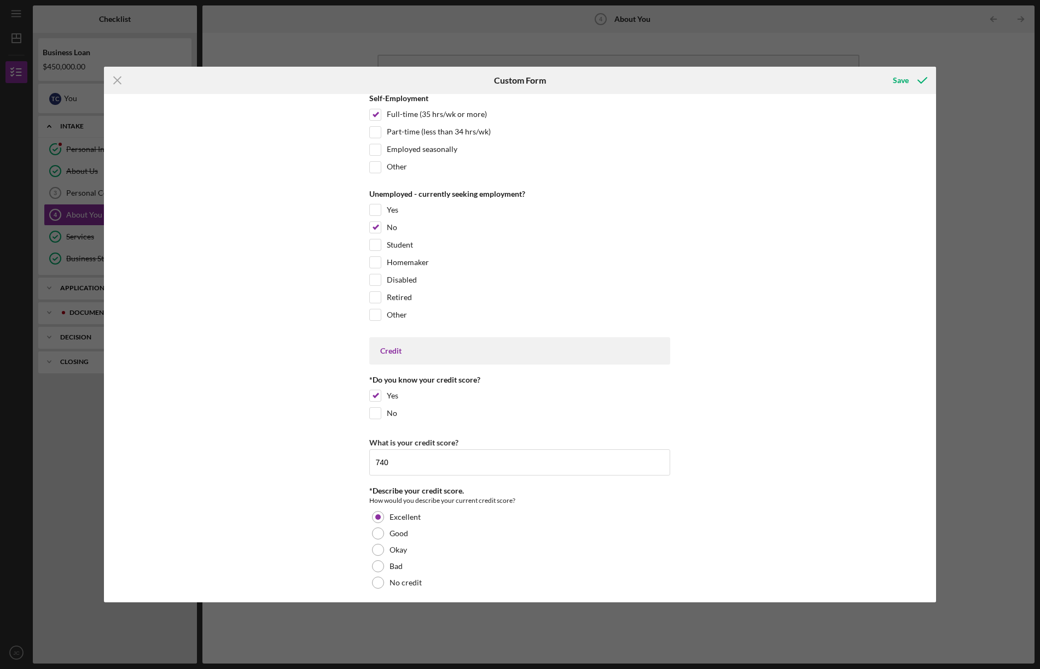
click at [385, 528] on div "Good" at bounding box center [519, 534] width 301 height 16
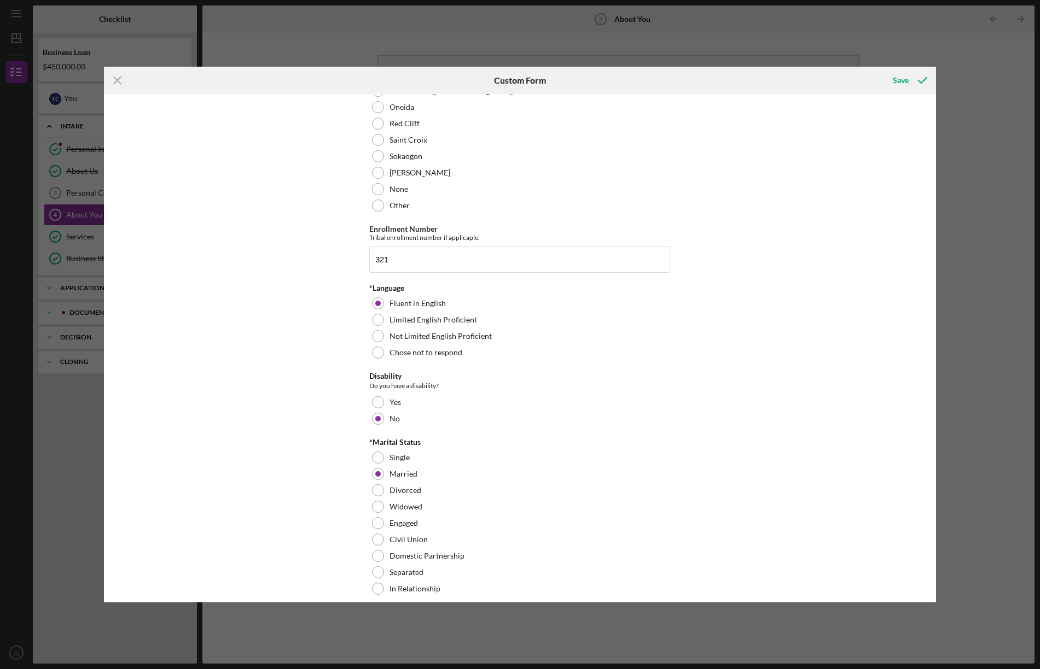
scroll to position [589, 0]
drag, startPoint x: 399, startPoint y: 261, endPoint x: 356, endPoint y: 255, distance: 43.6
click at [364, 258] on div "*Race What is your race? American Indian or Alaska Native Asian Black or Africa…" at bounding box center [520, 348] width 832 height 508
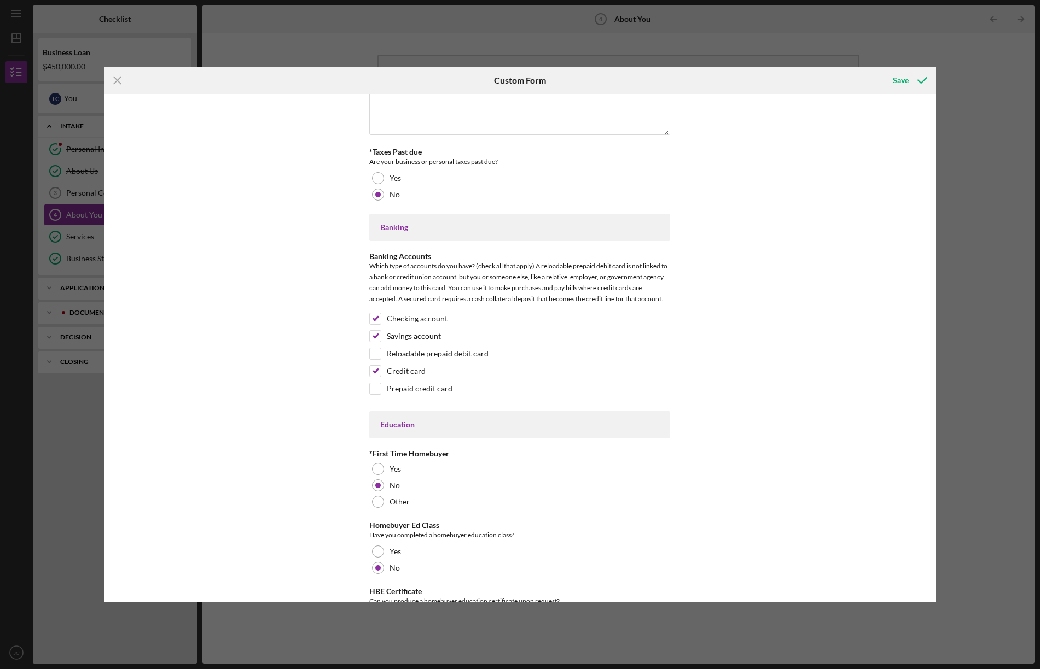
scroll to position [1928, 0]
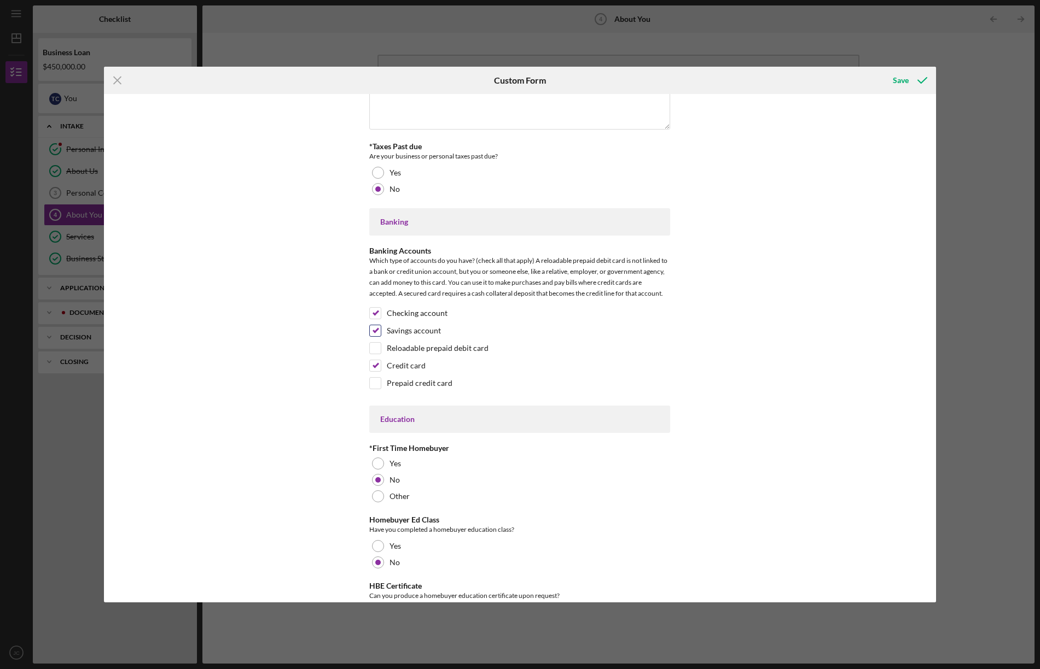
type input "M9303"
click at [378, 326] on input "Savings account" at bounding box center [375, 330] width 11 height 11
checkbox input "false"
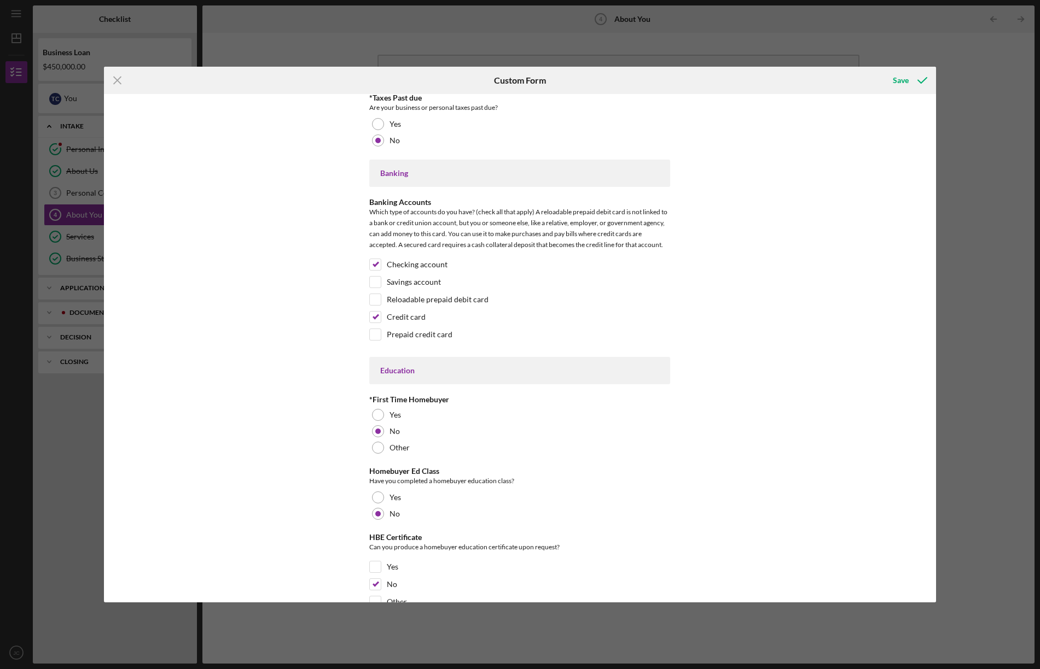
scroll to position [1978, 0]
drag, startPoint x: 372, startPoint y: 313, endPoint x: 421, endPoint y: 315, distance: 48.7
click at [372, 313] on input "Credit card" at bounding box center [375, 315] width 11 height 11
click at [376, 312] on input "Credit card" at bounding box center [375, 315] width 11 height 11
checkbox input "true"
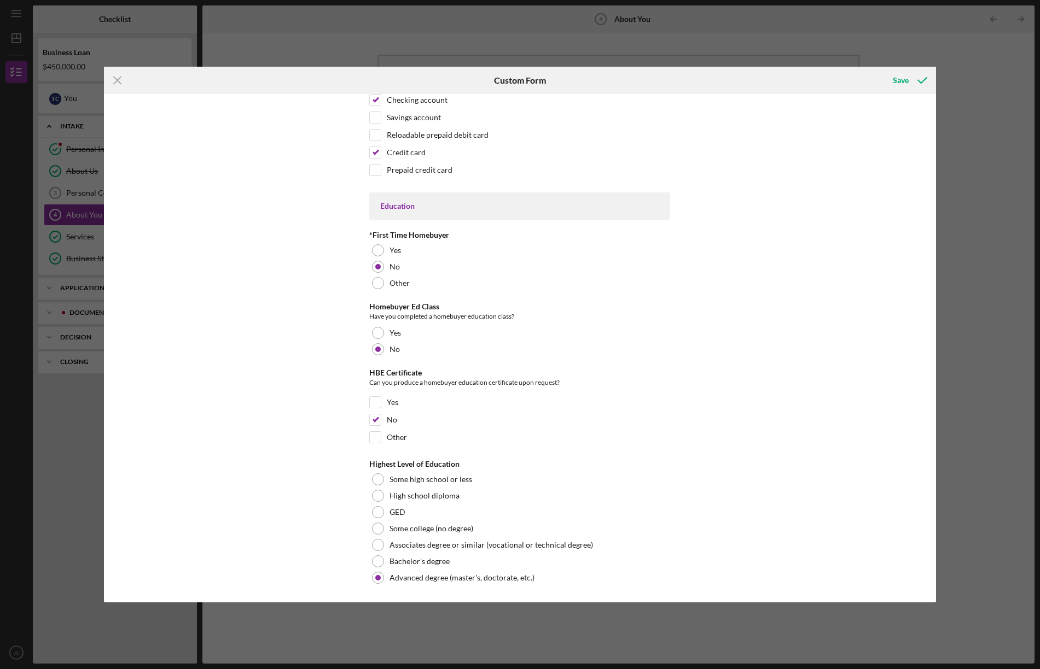
scroll to position [2140, 0]
click at [380, 544] on div at bounding box center [378, 546] width 12 height 12
click at [899, 78] on div "Save" at bounding box center [901, 80] width 16 height 22
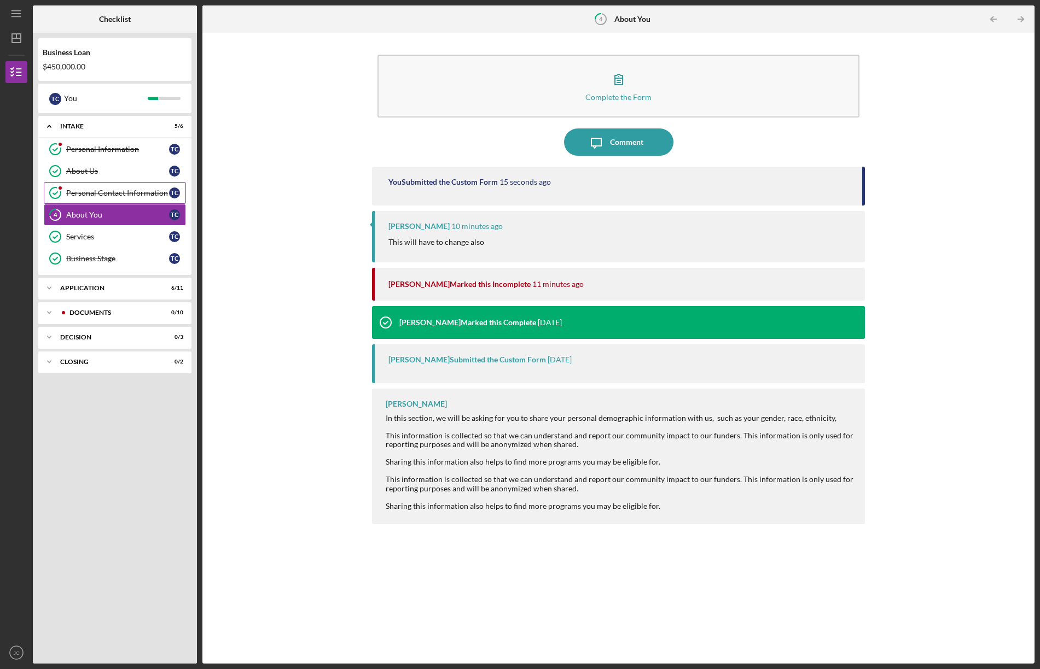
drag, startPoint x: 108, startPoint y: 190, endPoint x: 113, endPoint y: 191, distance: 5.5
click at [108, 190] on div "Personal Contact Information" at bounding box center [117, 193] width 103 height 9
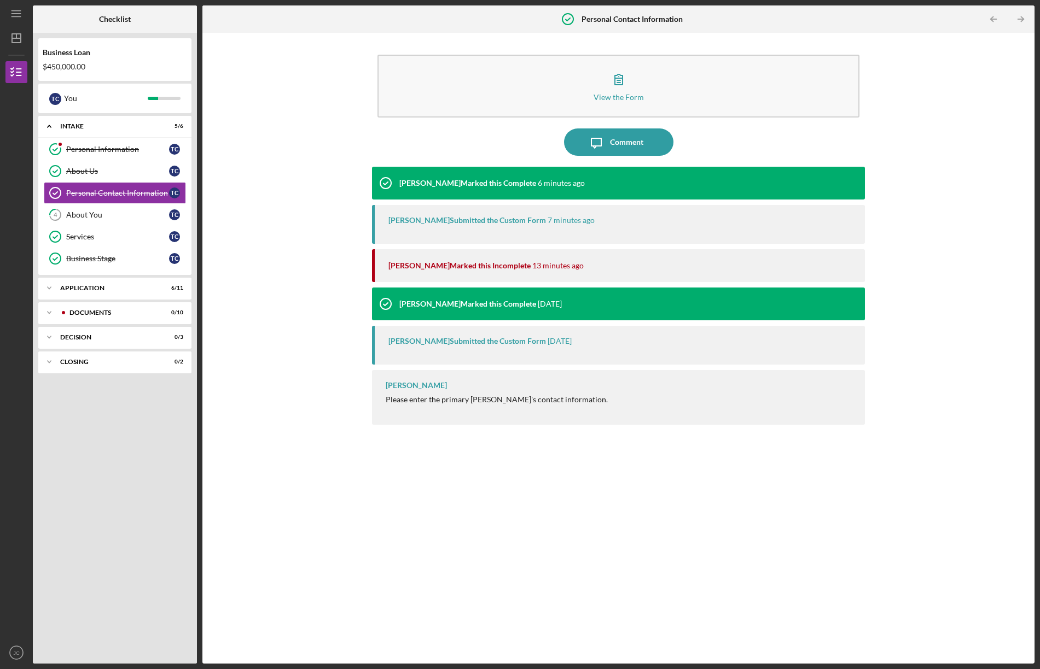
click at [244, 195] on div "View the Form Form Icon/Message Comment Christine Haling Marked this Complete 6…" at bounding box center [618, 348] width 821 height 620
click at [234, 259] on div "View the Form Form Icon/Message Comment Christine Haling Marked this Complete 6…" at bounding box center [618, 348] width 821 height 620
click at [239, 298] on div "View the Form Form Icon/Message Comment Christine Haling Marked this Complete 6…" at bounding box center [618, 348] width 821 height 620
click at [83, 286] on div "Application" at bounding box center [119, 288] width 118 height 7
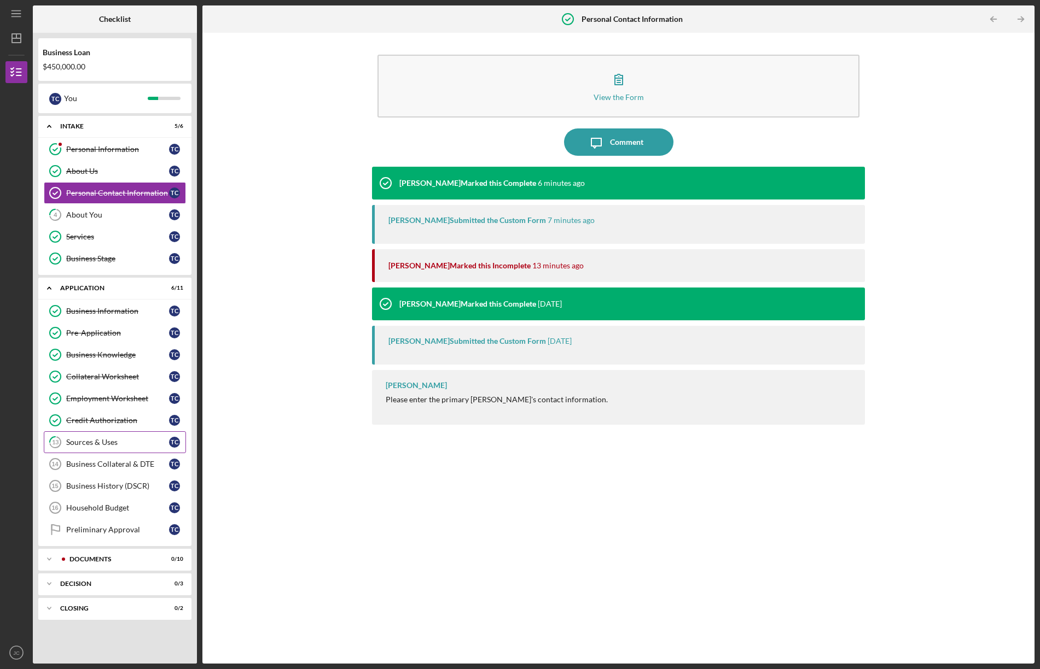
click at [105, 444] on div "Sources & Uses" at bounding box center [117, 442] width 103 height 9
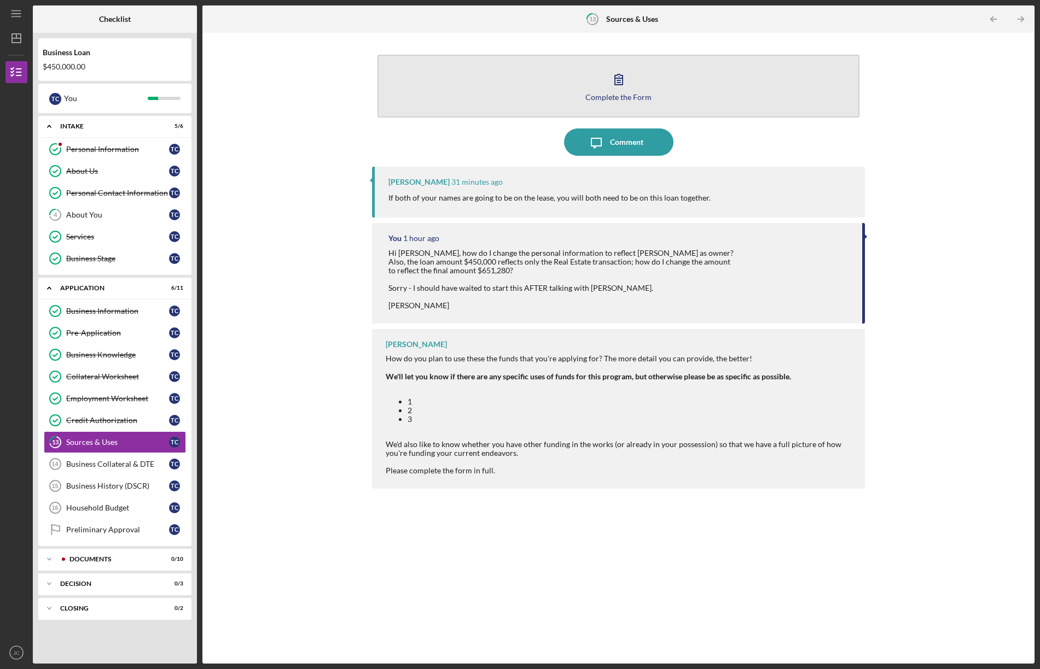
click at [587, 94] on button "Complete the Form Form" at bounding box center [618, 86] width 482 height 63
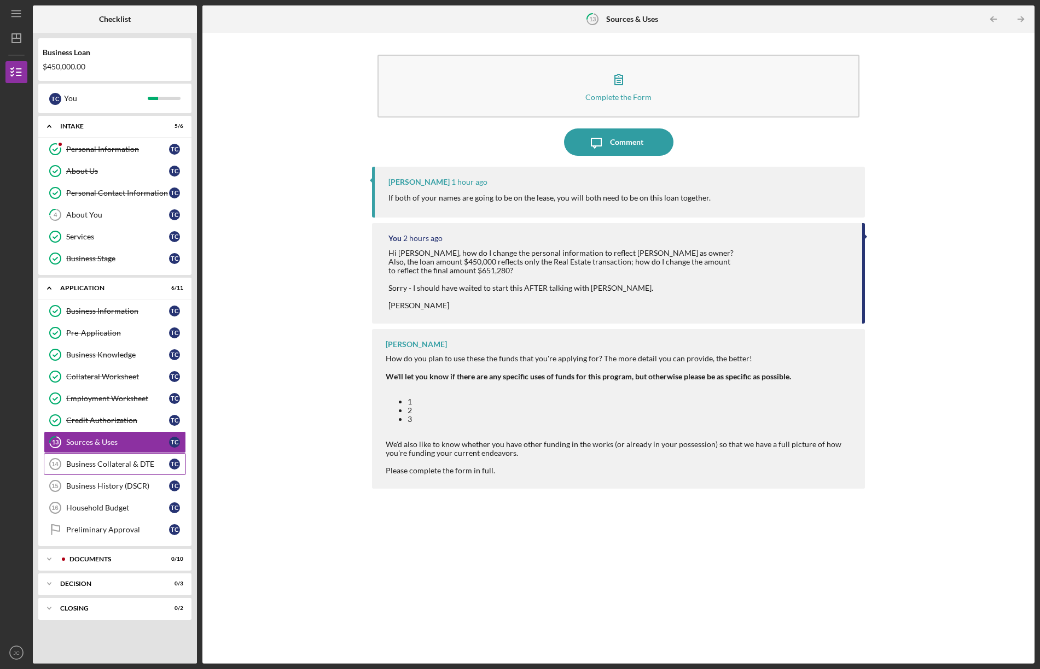
click at [129, 464] on div "Business Collateral & DTE" at bounding box center [117, 464] width 103 height 9
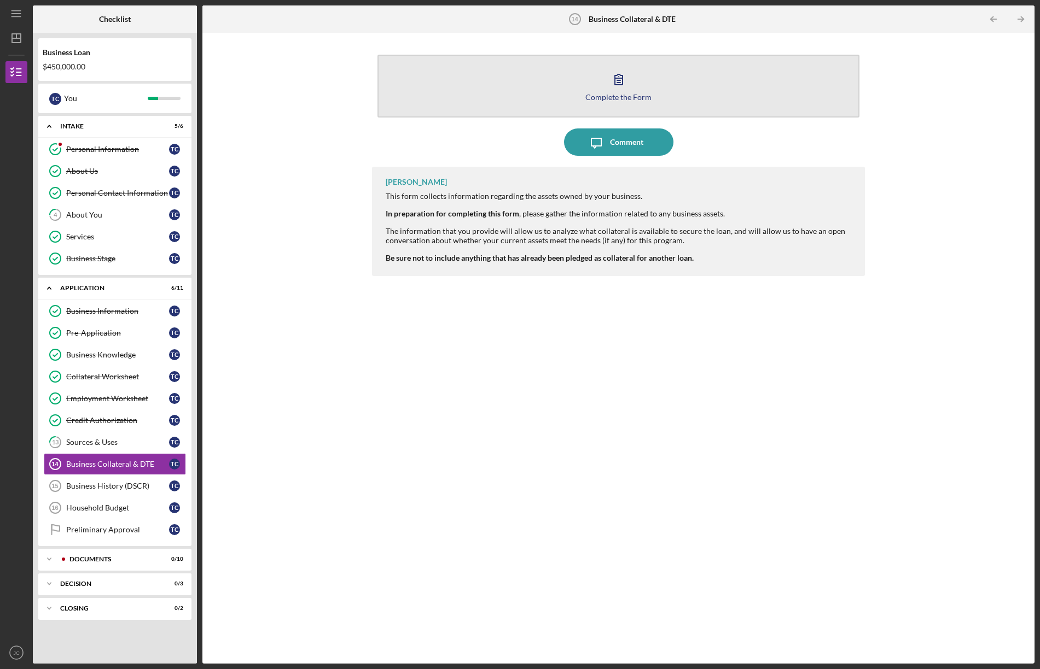
click at [547, 81] on button "Complete the Form Form" at bounding box center [618, 86] width 482 height 63
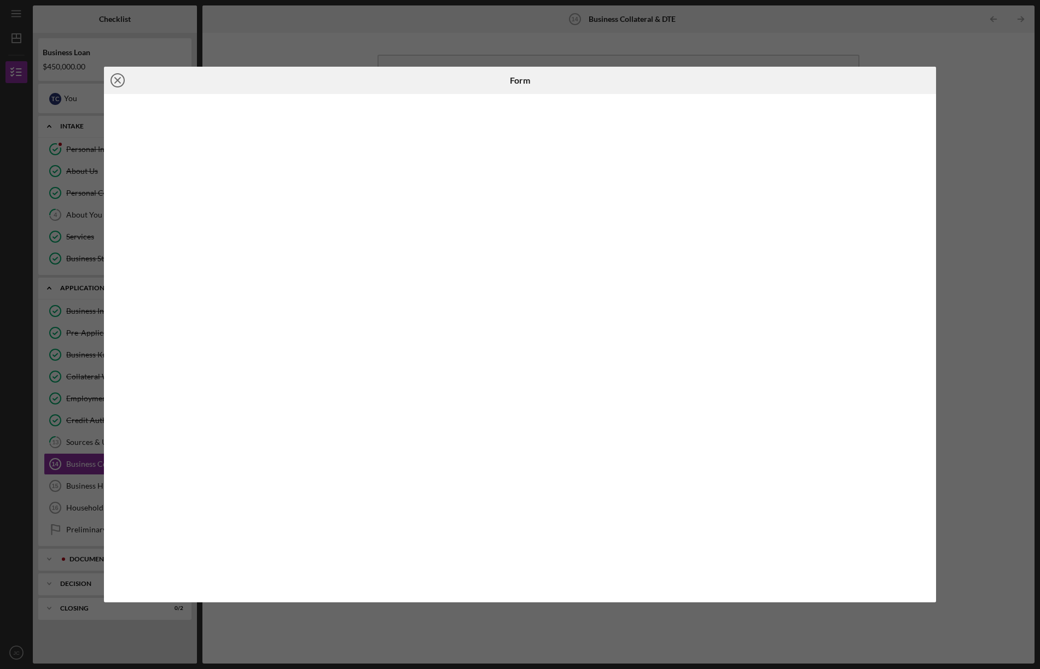
click at [118, 78] on icon "Icon/Close" at bounding box center [117, 80] width 27 height 27
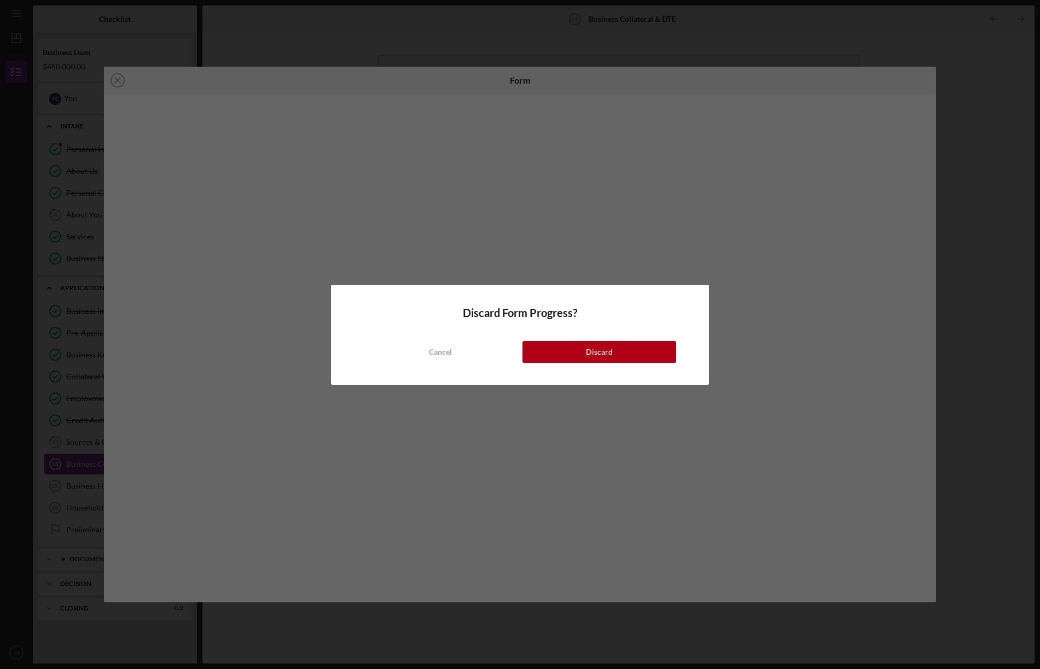
click at [608, 348] on div "Discard" at bounding box center [599, 352] width 27 height 22
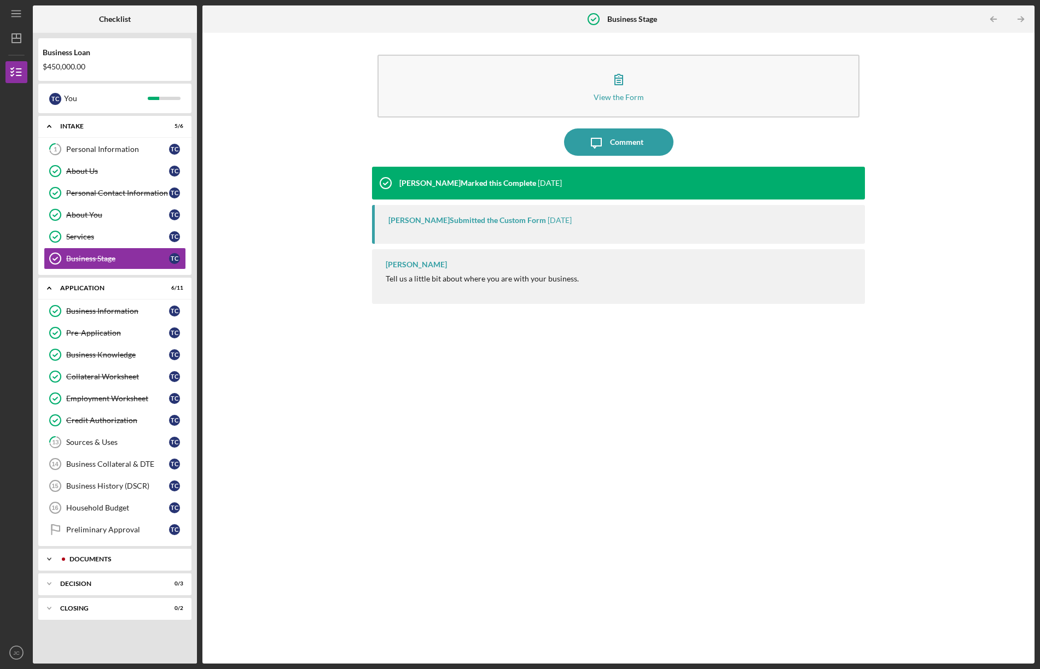
click at [142, 559] on div "Documents" at bounding box center [123, 559] width 108 height 7
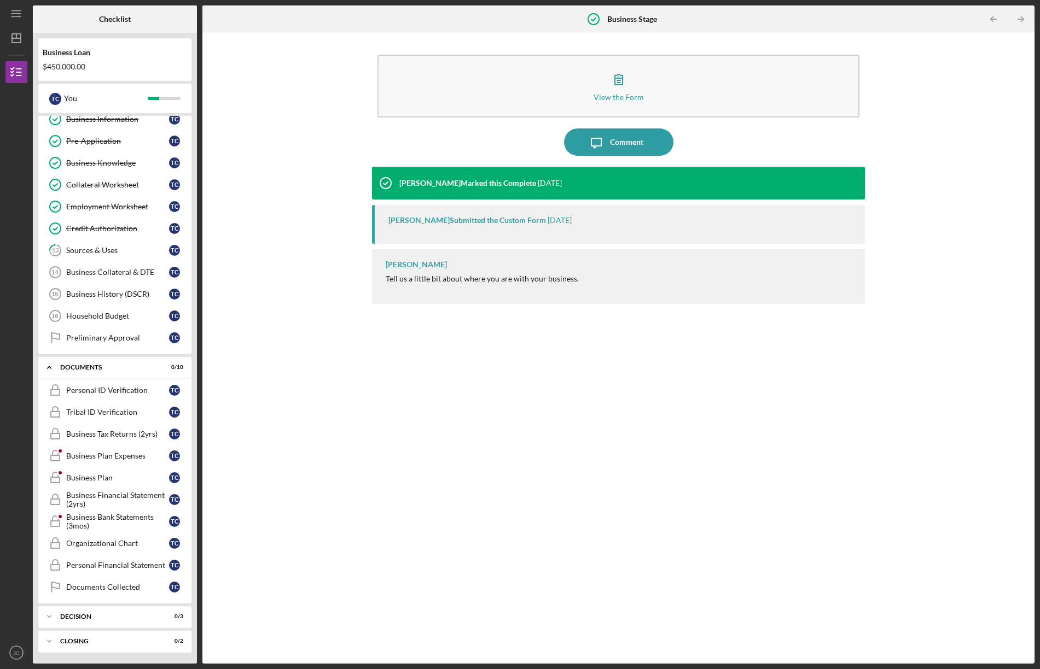
scroll to position [192, 0]
click at [130, 387] on div "Personal ID Verification" at bounding box center [117, 390] width 103 height 9
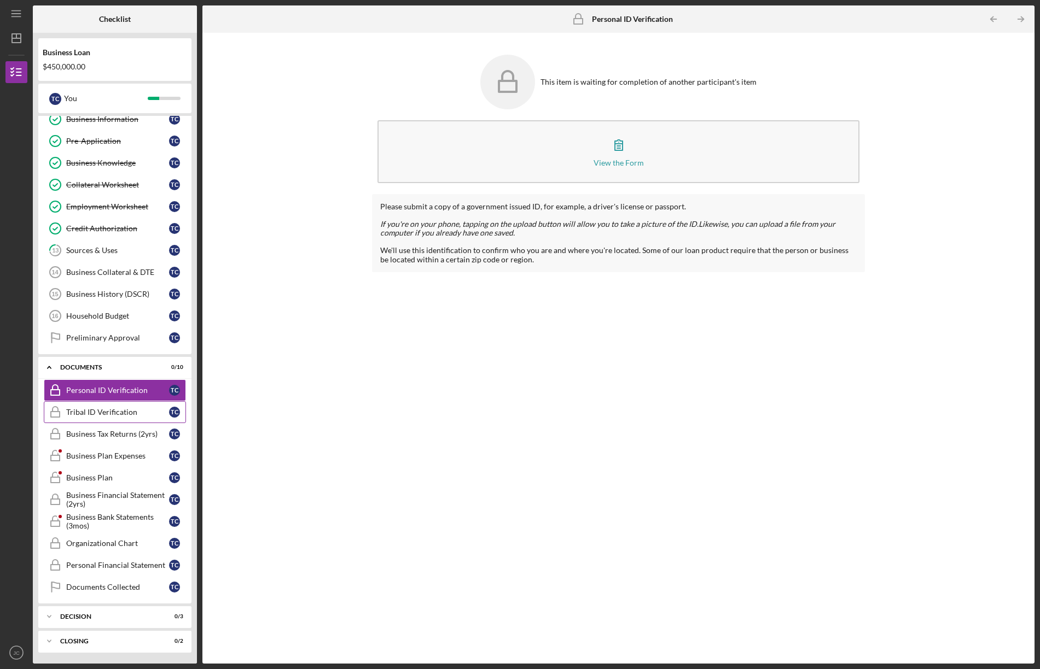
click at [109, 414] on div "Tribal ID Verification" at bounding box center [117, 412] width 103 height 9
click at [102, 456] on div "Business Plan Expenses" at bounding box center [117, 456] width 103 height 9
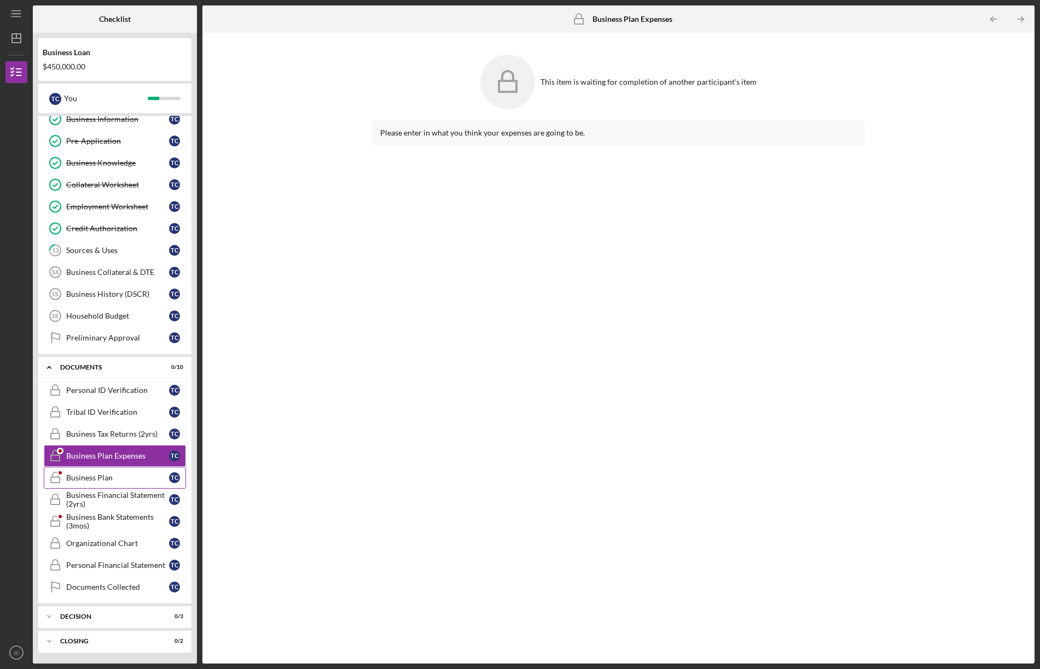
click at [115, 476] on div "Business Plan" at bounding box center [117, 478] width 103 height 9
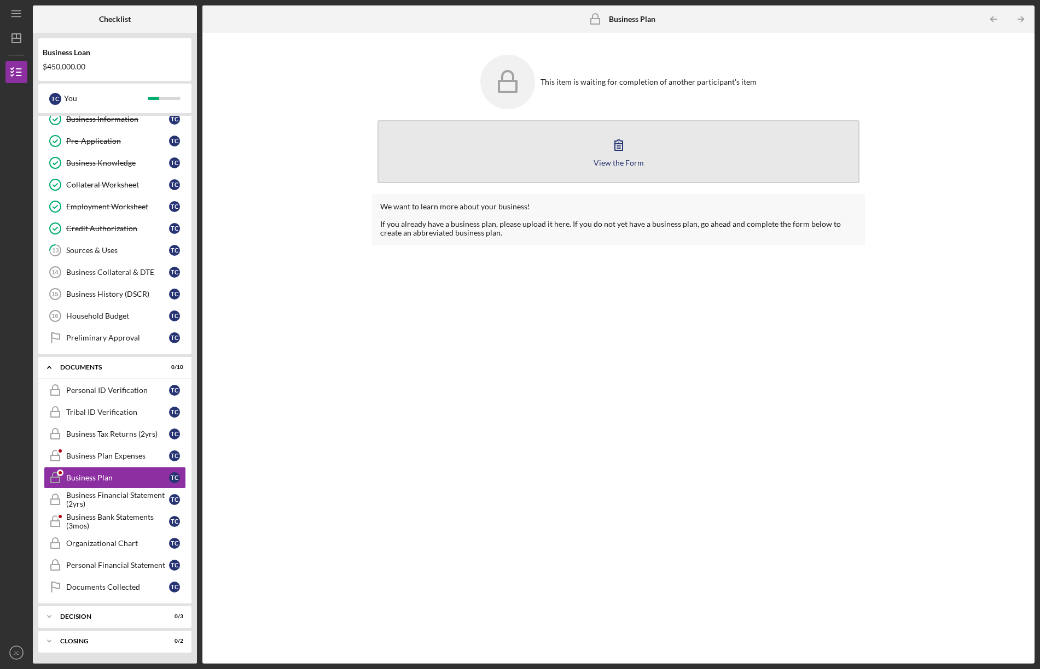
click at [584, 156] on button "View the Form Form" at bounding box center [618, 151] width 482 height 63
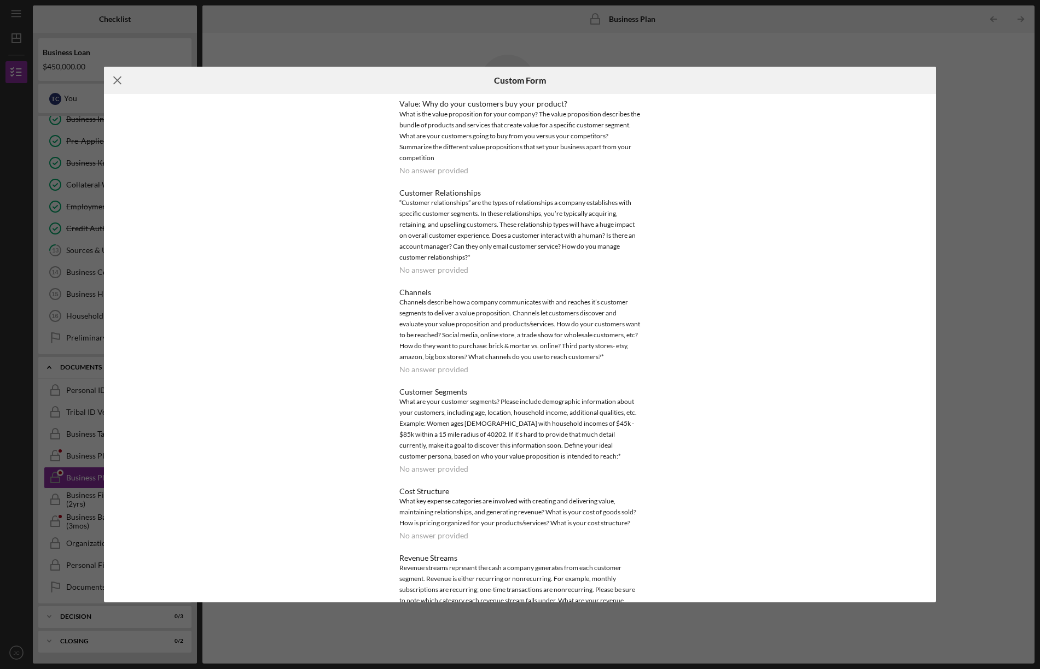
click at [115, 78] on line at bounding box center [117, 80] width 7 height 7
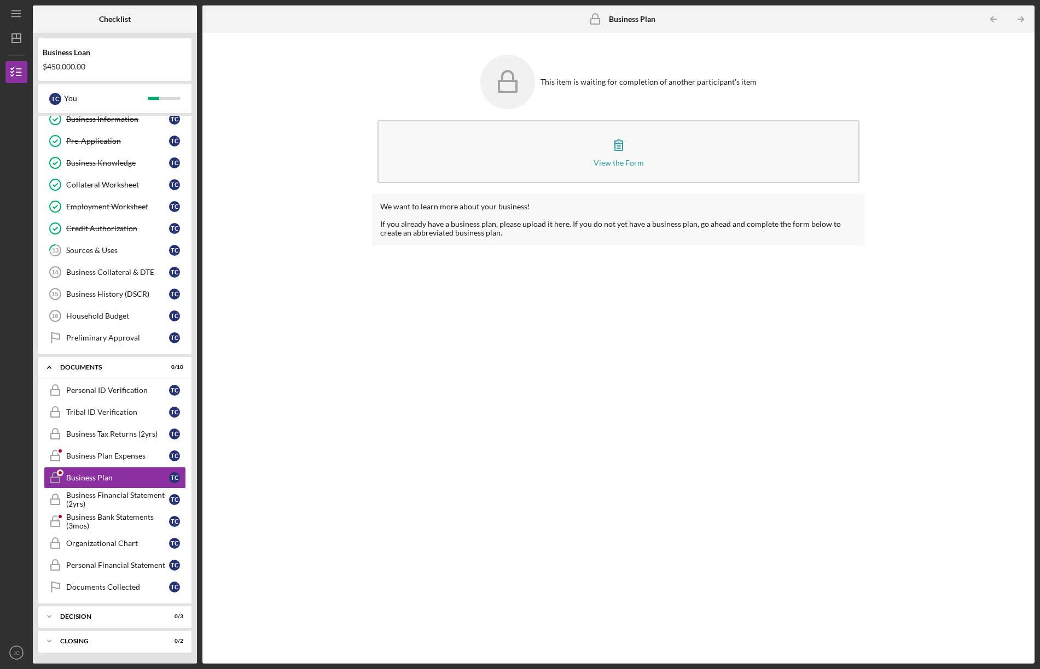
click at [292, 220] on div "This item is waiting for completion of another participant's item View the Form…" at bounding box center [618, 348] width 821 height 620
click at [142, 544] on div "Organizational Chart" at bounding box center [117, 543] width 103 height 9
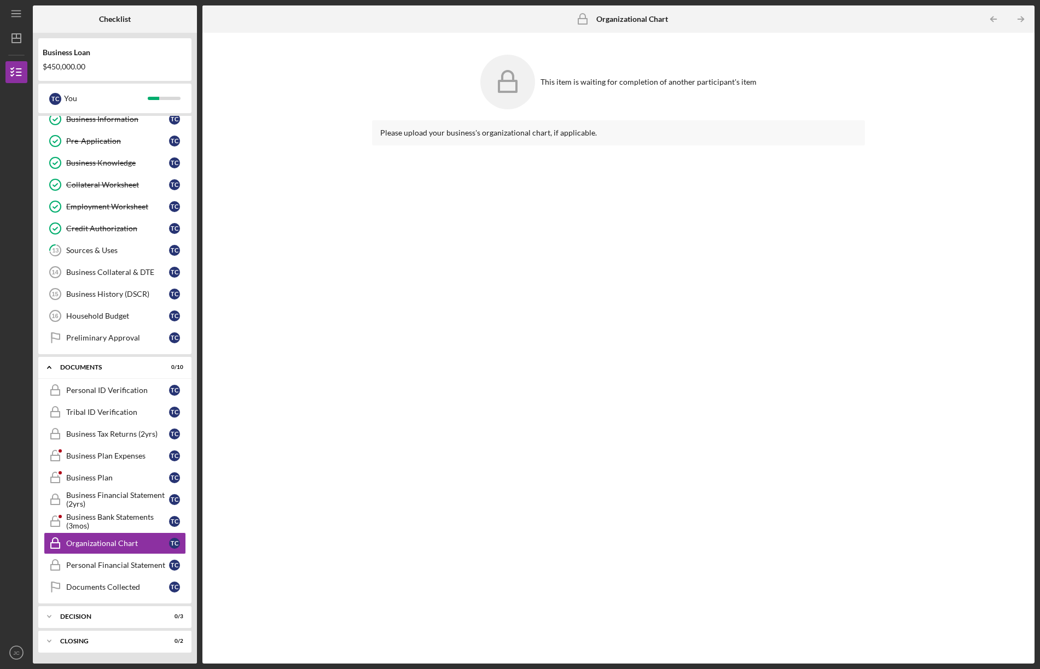
click at [290, 374] on div "This item is waiting for completion of another participant's item Please upload…" at bounding box center [618, 348] width 821 height 620
click at [265, 533] on div "This item is waiting for completion of another participant's item Please upload…" at bounding box center [618, 348] width 821 height 620
click at [114, 562] on div "Personal Financial Statement" at bounding box center [117, 565] width 103 height 9
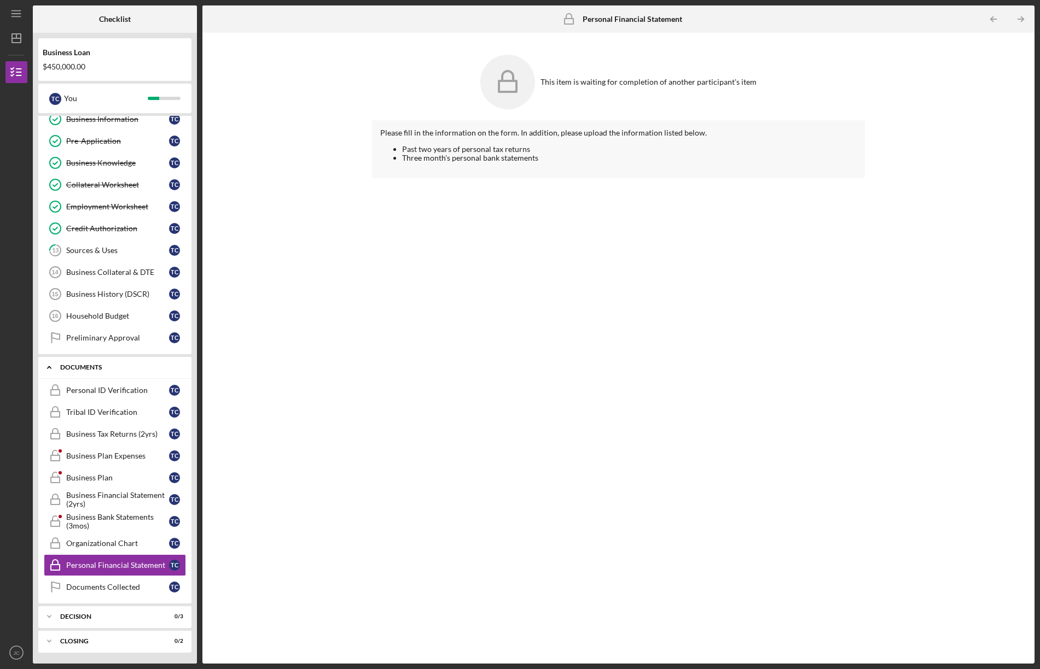
click at [101, 369] on div "Documents" at bounding box center [119, 367] width 118 height 7
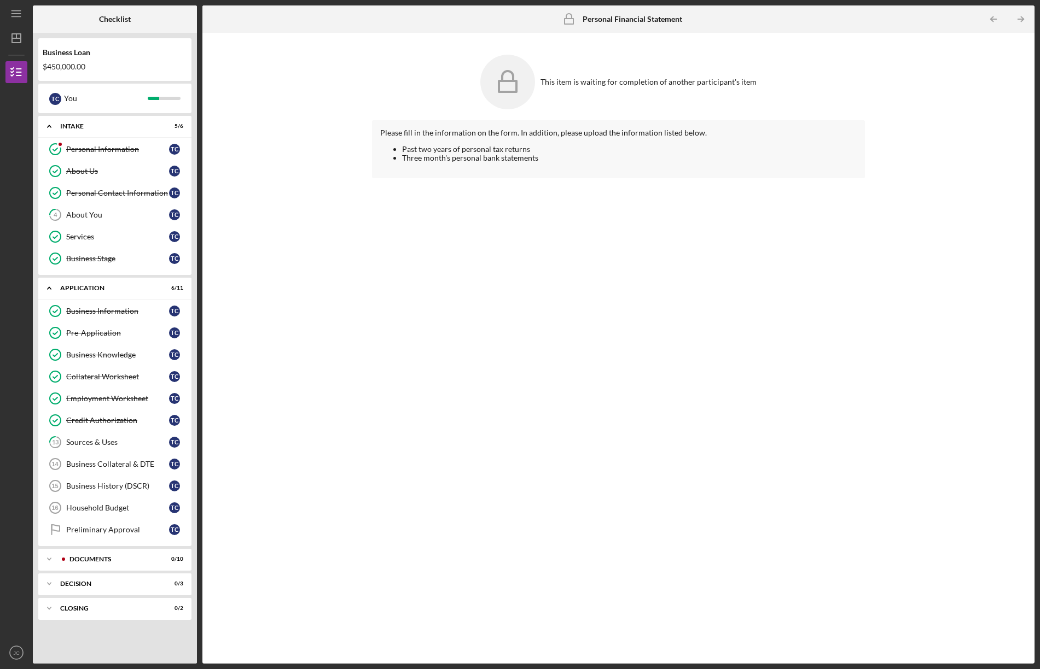
click at [924, 232] on div "This item is waiting for completion of another participant's item Please fill i…" at bounding box center [618, 348] width 821 height 620
